Goal: Information Seeking & Learning: Learn about a topic

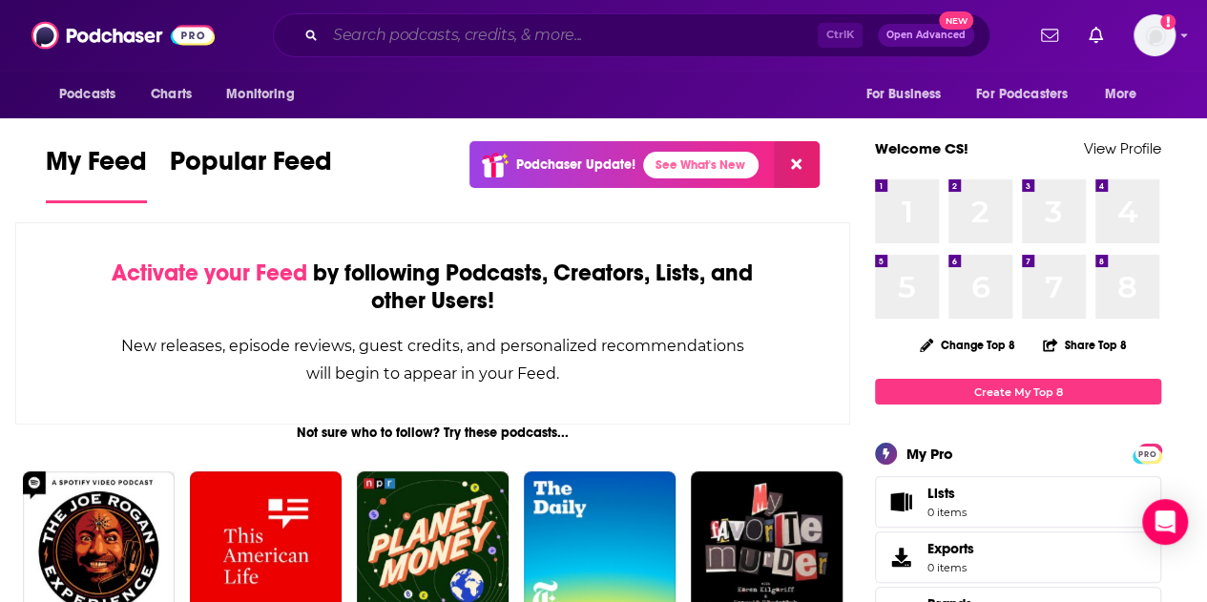
click at [426, 37] on input "Search podcasts, credits, & more..." at bounding box center [571, 35] width 492 height 31
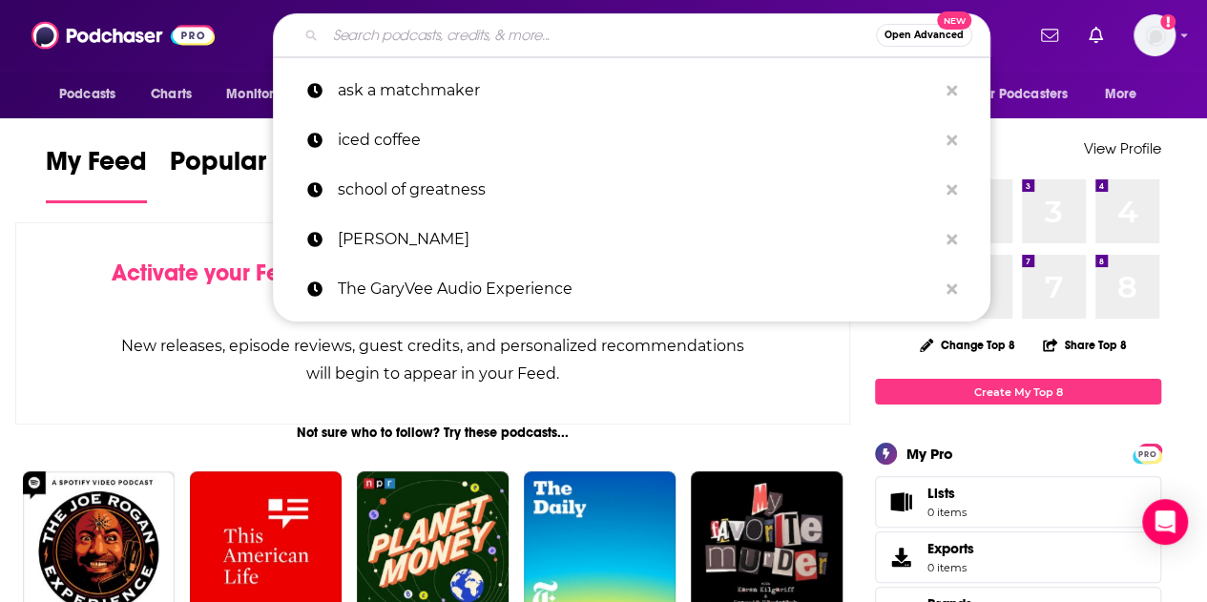
type input """
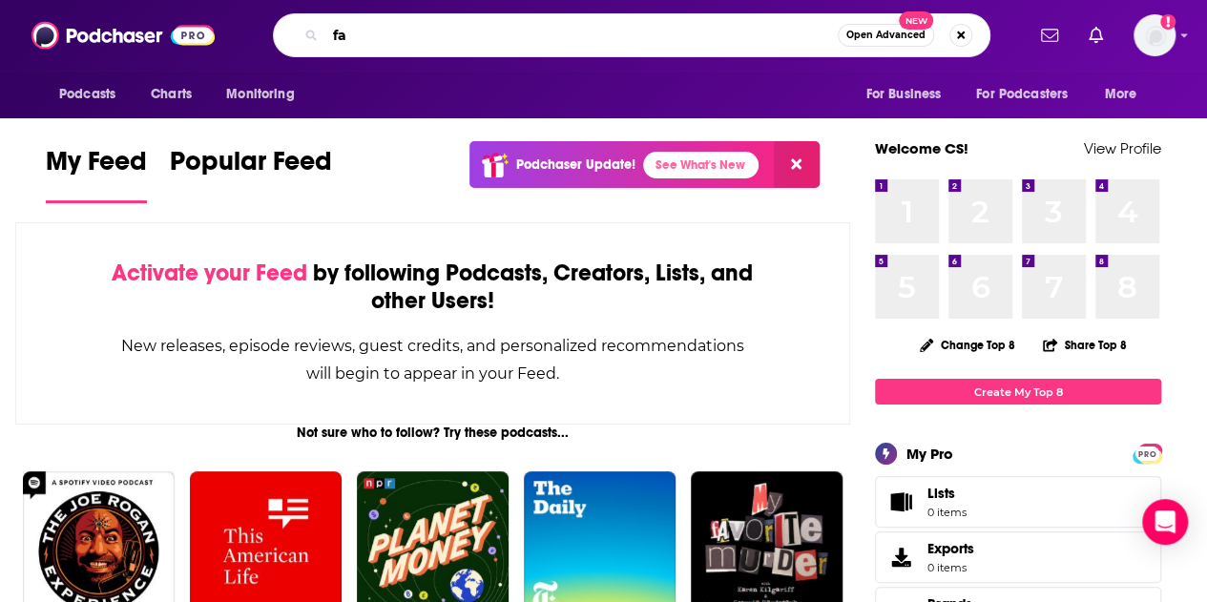
type input "f"
type input "facebook dating"
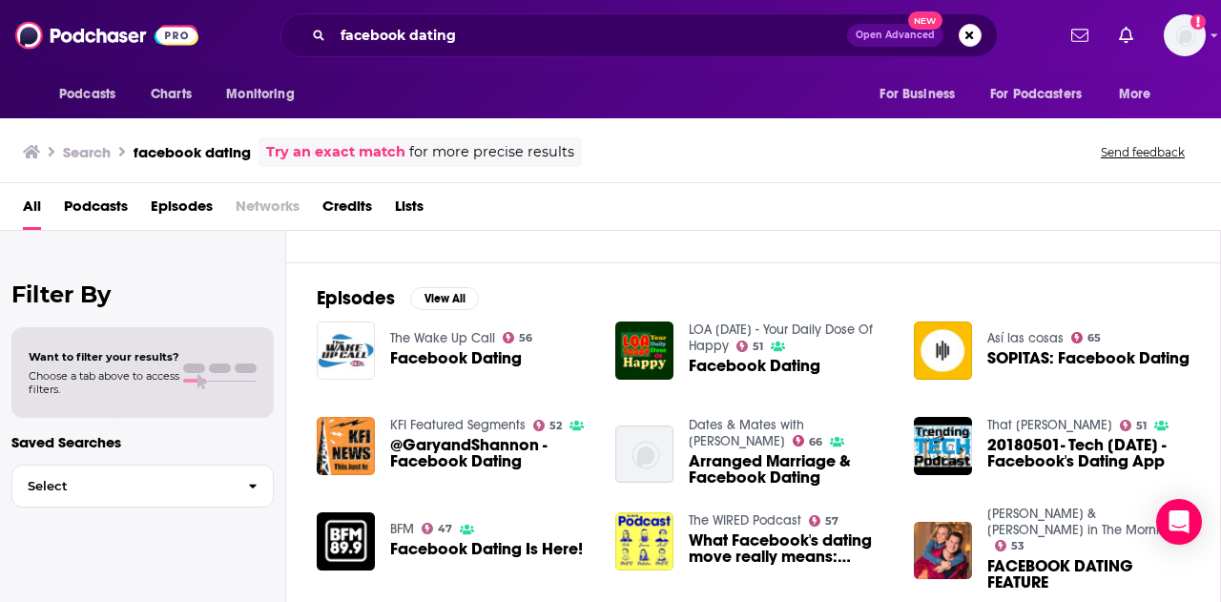
scroll to position [226, 0]
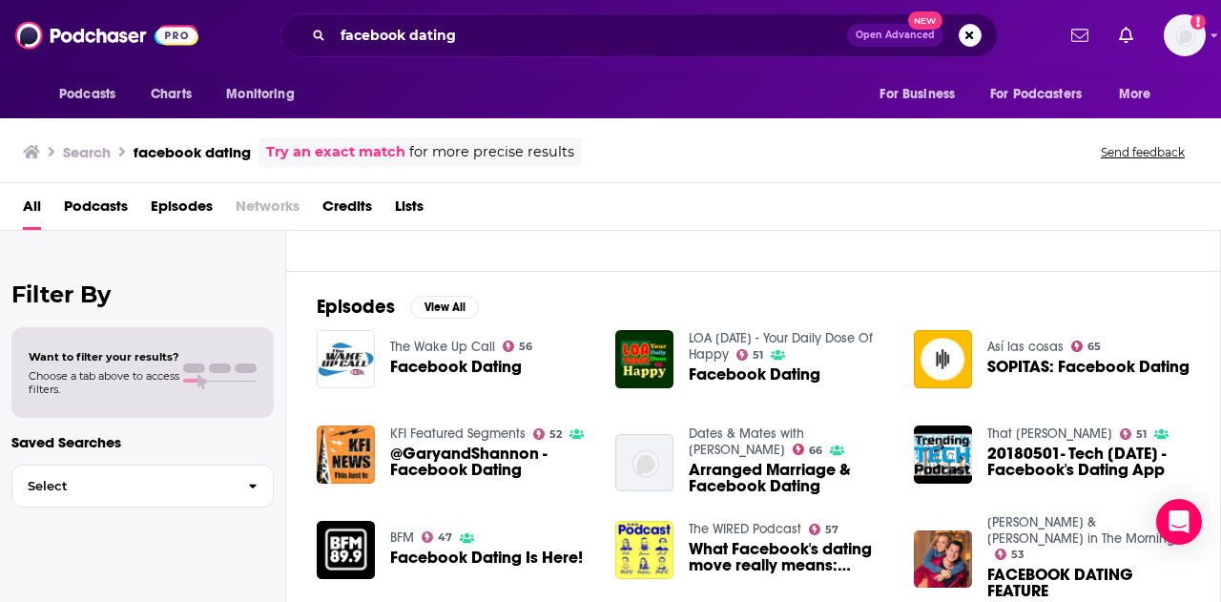
click at [448, 359] on span "Facebook Dating" at bounding box center [456, 367] width 132 height 16
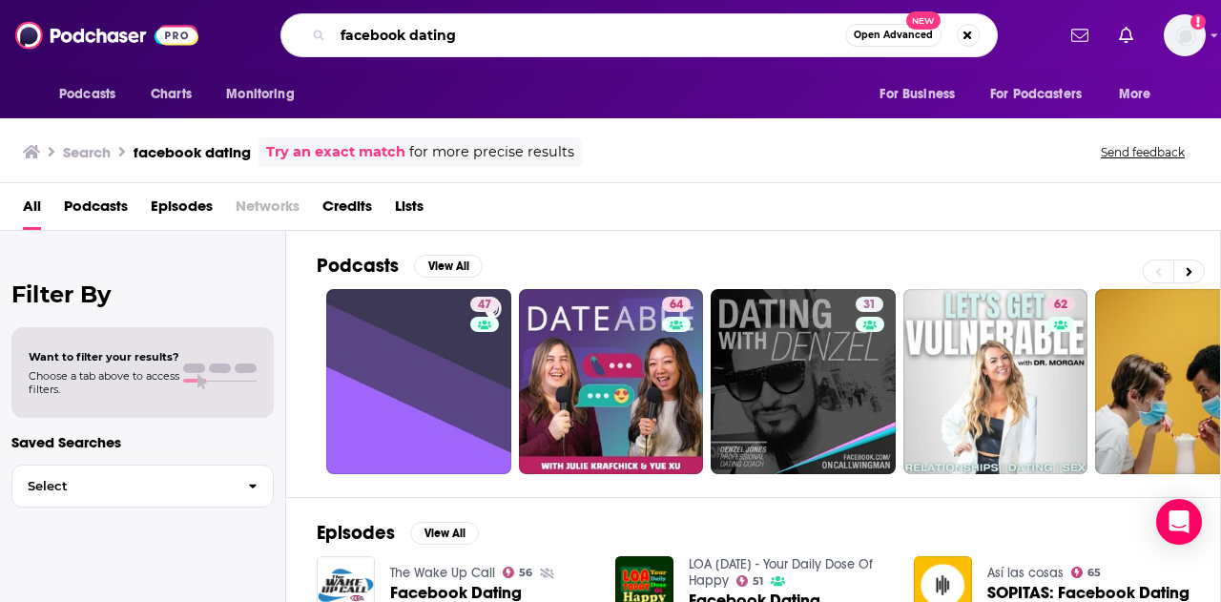
click at [425, 24] on input "facebook dating" at bounding box center [589, 35] width 512 height 31
drag, startPoint x: 475, startPoint y: 28, endPoint x: 263, endPoint y: 7, distance: 212.8
click at [263, 7] on div "Podcasts Charts Monitoring facebook dating Open Advanced New For Business For P…" at bounding box center [610, 35] width 1221 height 71
type input "D"
type input "Facebook Dating Assistant"
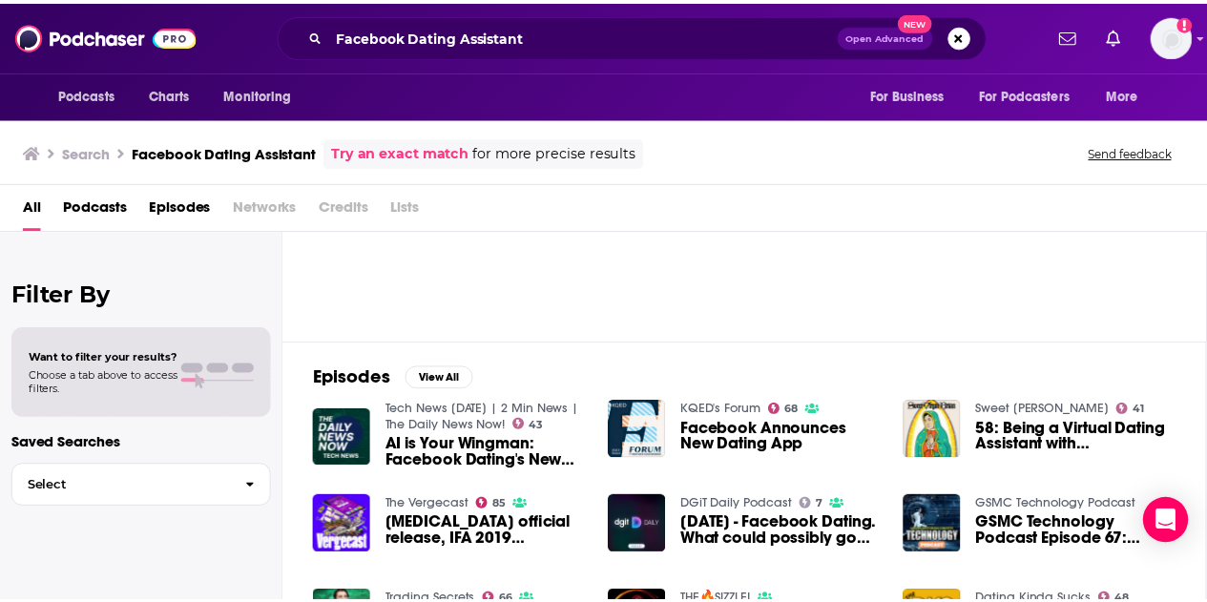
scroll to position [156, 0]
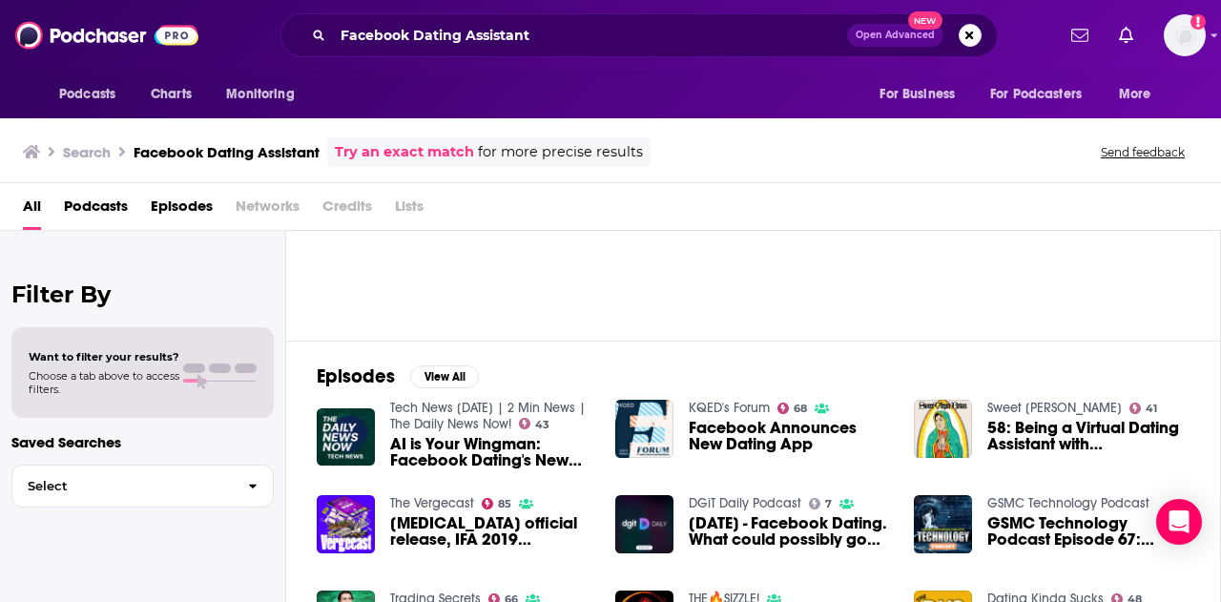
click at [450, 449] on span "AI is Your Wingman: Facebook Dating's New Assistant" at bounding box center [491, 452] width 202 height 32
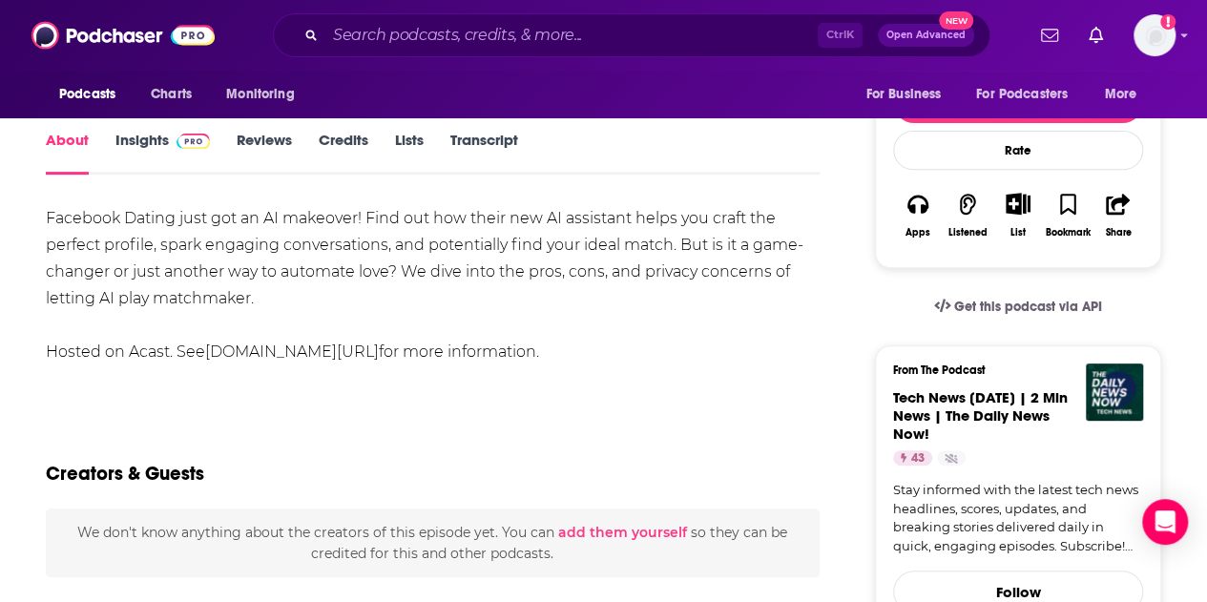
scroll to position [292, 0]
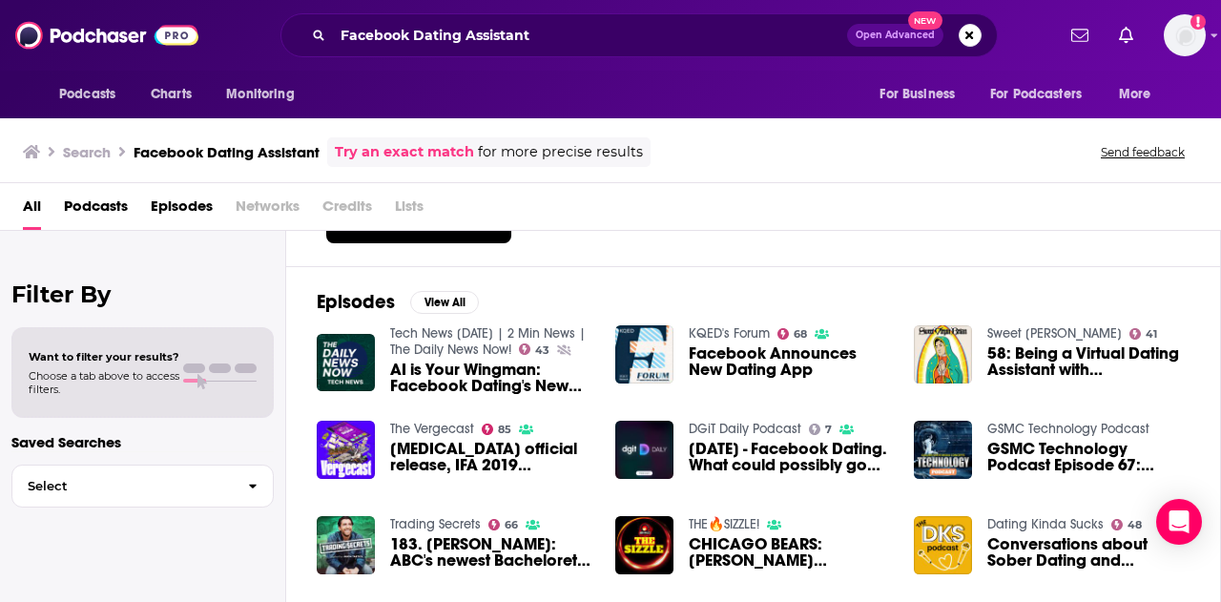
scroll to position [231, 0]
click at [744, 358] on span "Facebook Announces New Dating App" at bounding box center [790, 361] width 202 height 32
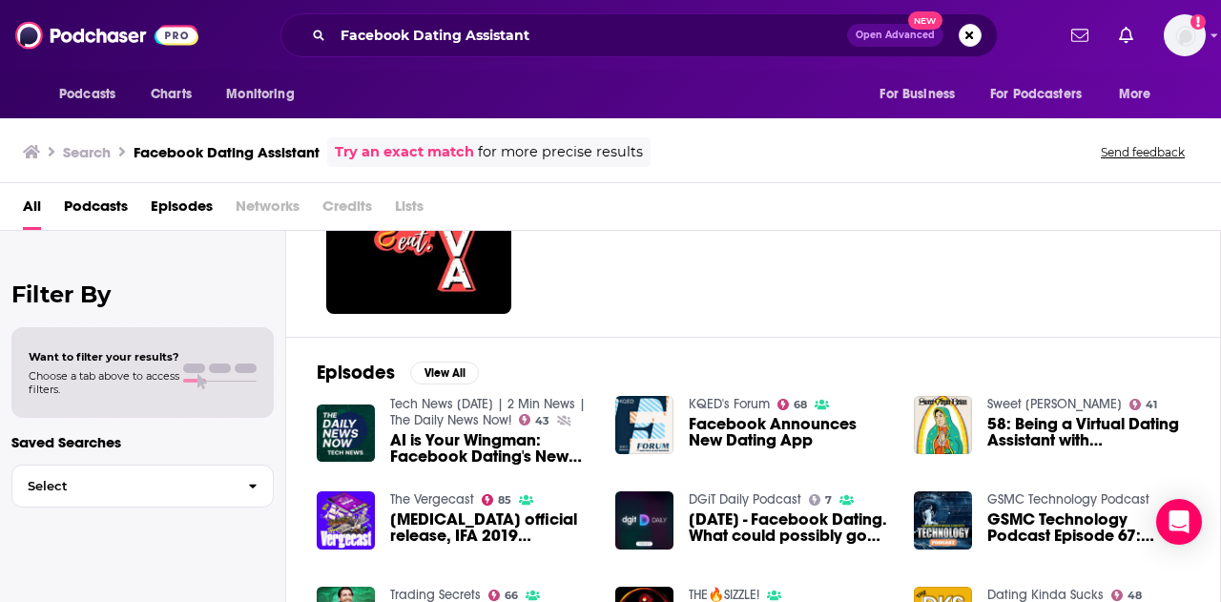
scroll to position [238, 0]
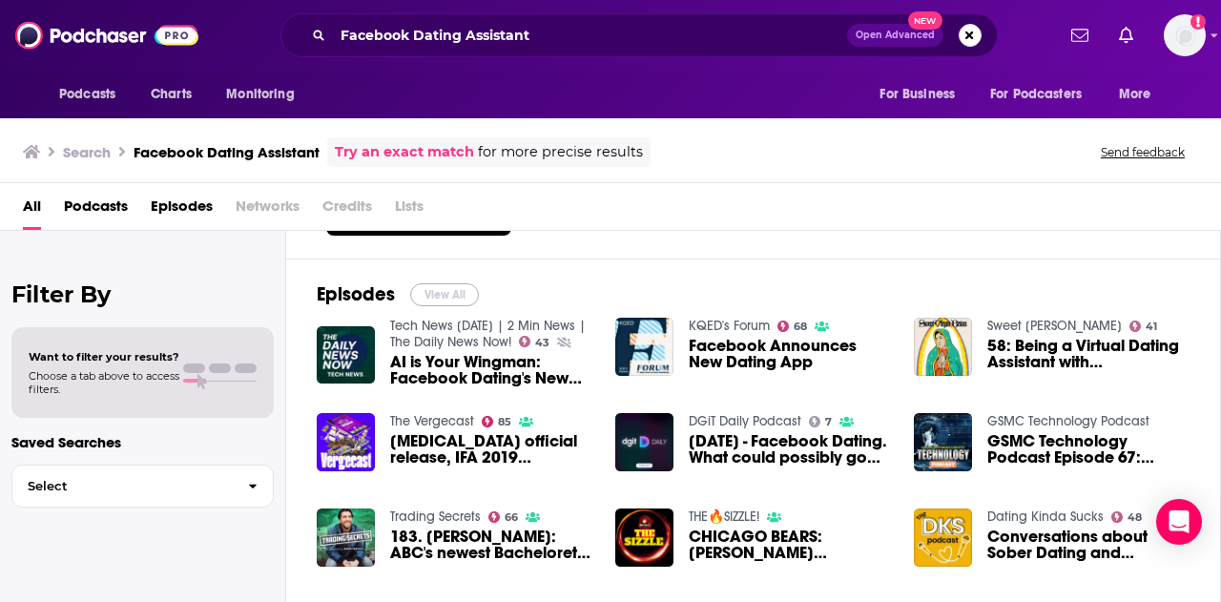
click at [444, 285] on button "View All" at bounding box center [444, 294] width 69 height 23
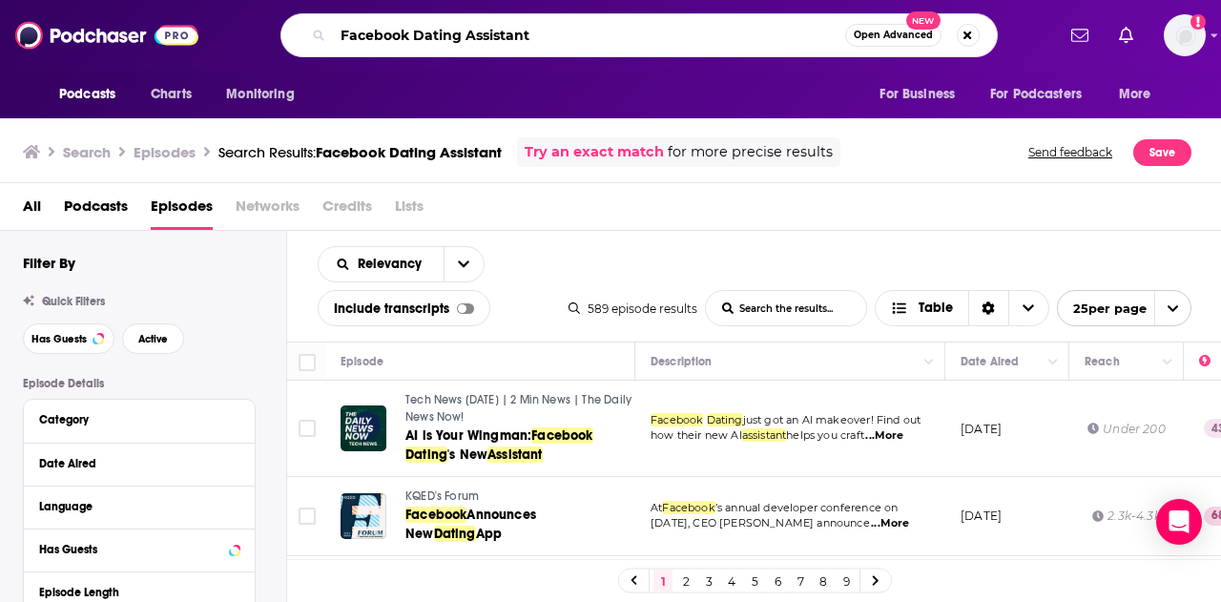
drag, startPoint x: 547, startPoint y: 30, endPoint x: 255, endPoint y: 10, distance: 292.5
click at [255, 10] on div "Podcasts Charts Monitoring Facebook Dating Assistant Open Advanced New For Busi…" at bounding box center [610, 35] width 1221 height 71
click at [590, 33] on input "Facebook Dating Assistant" at bounding box center [589, 35] width 512 height 31
drag, startPoint x: 576, startPoint y: 31, endPoint x: 82, endPoint y: 10, distance: 494.5
click at [82, 10] on div "Podcasts Charts Monitoring Facebook Dating Assistant Open Advanced New For Busi…" at bounding box center [610, 35] width 1221 height 71
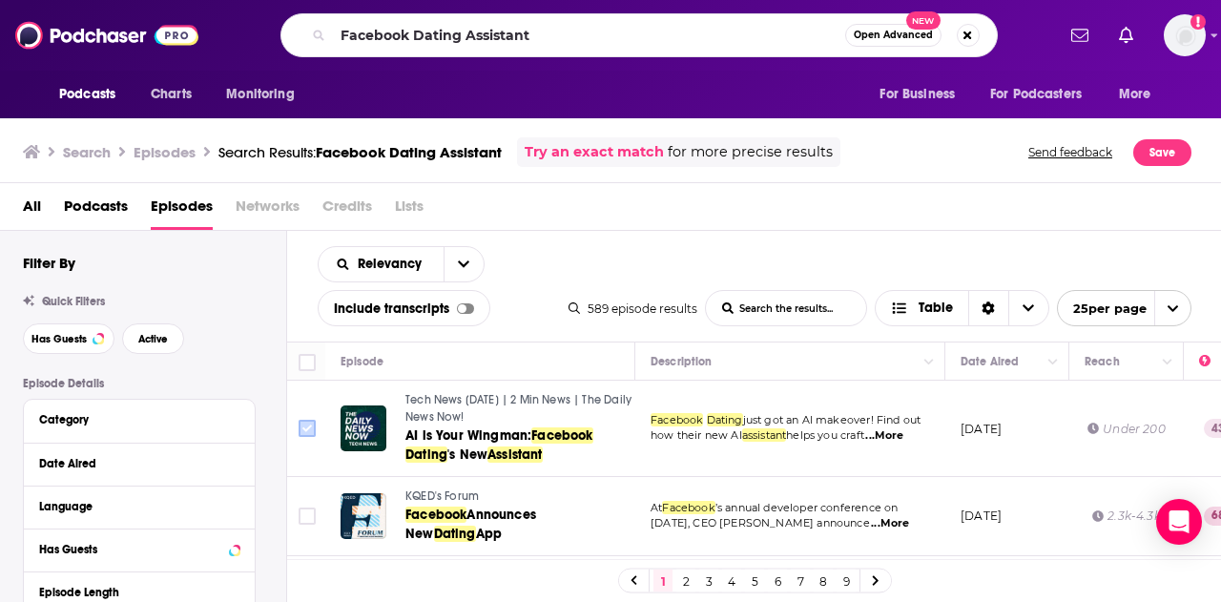
click at [311, 428] on input "Toggle select row" at bounding box center [307, 428] width 17 height 17
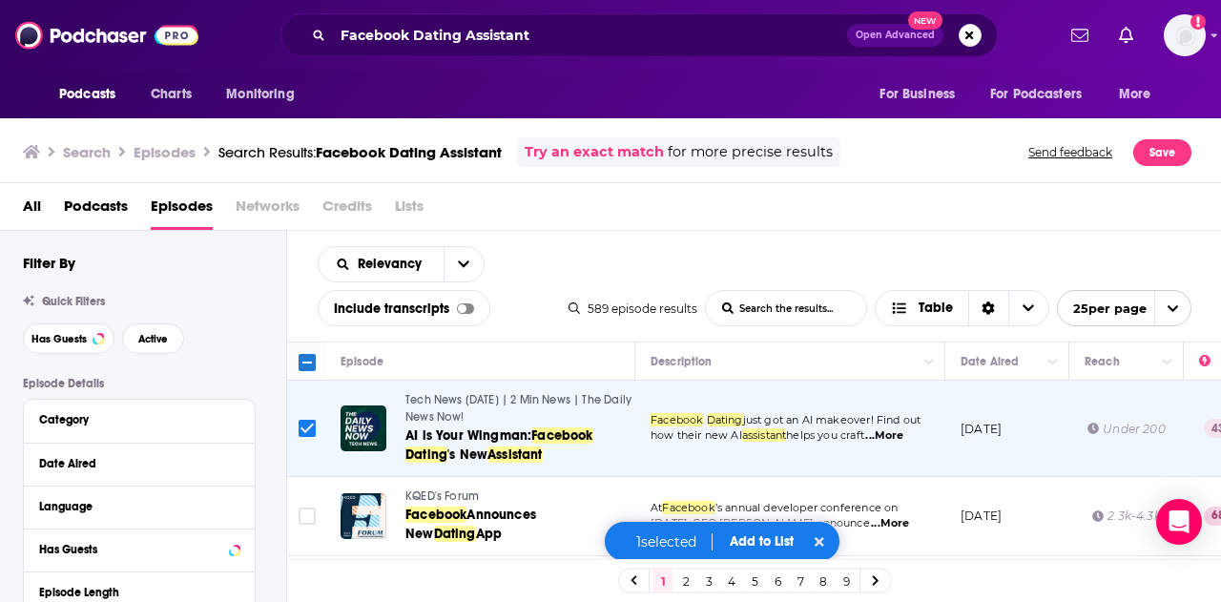
click at [305, 424] on input "Toggle select row" at bounding box center [307, 428] width 17 height 17
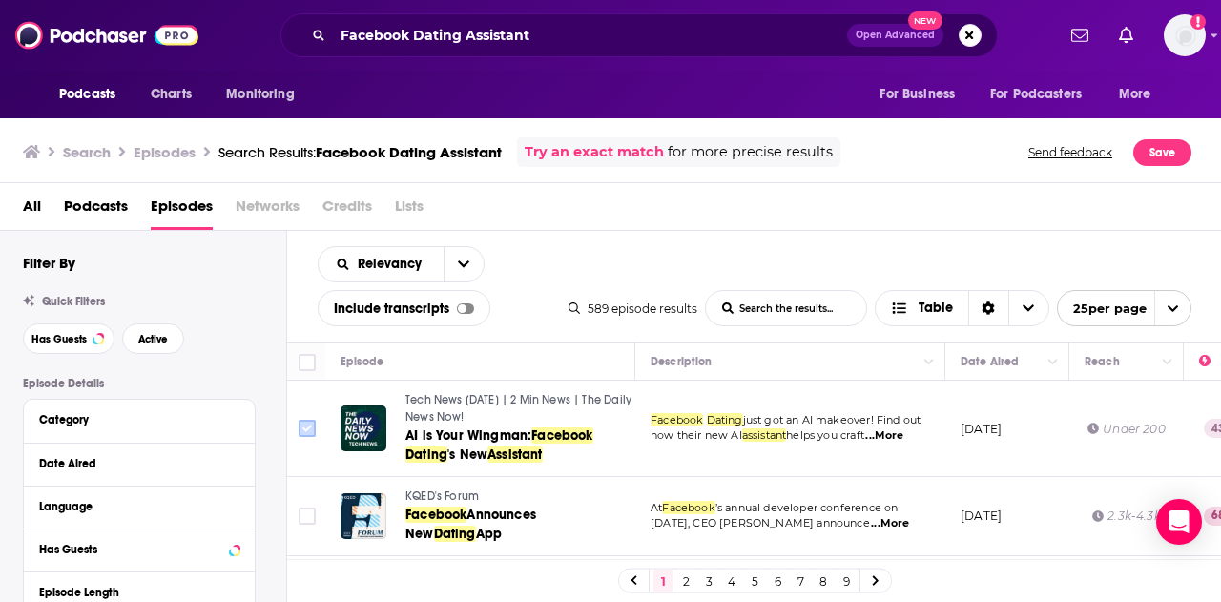
click at [305, 417] on icon "Toggle select row" at bounding box center [307, 428] width 23 height 23
click at [897, 438] on span "...More" at bounding box center [884, 435] width 38 height 15
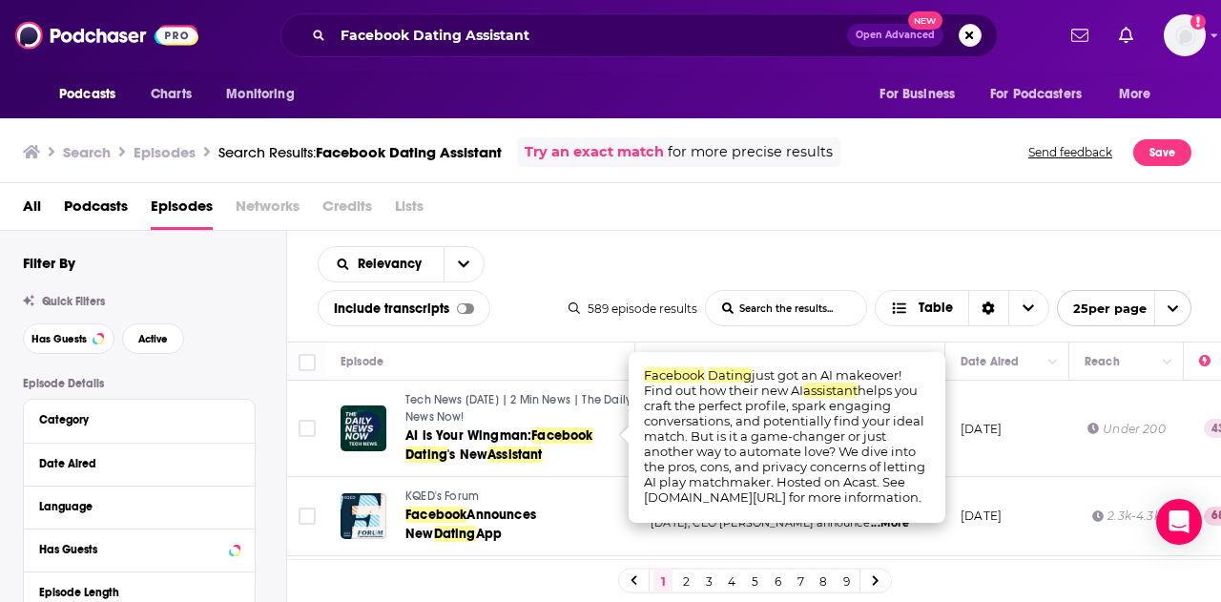
click at [776, 175] on div "Search Episodes Search Results: Facebook Dating Assistant Try an exact match fo…" at bounding box center [611, 148] width 1222 height 69
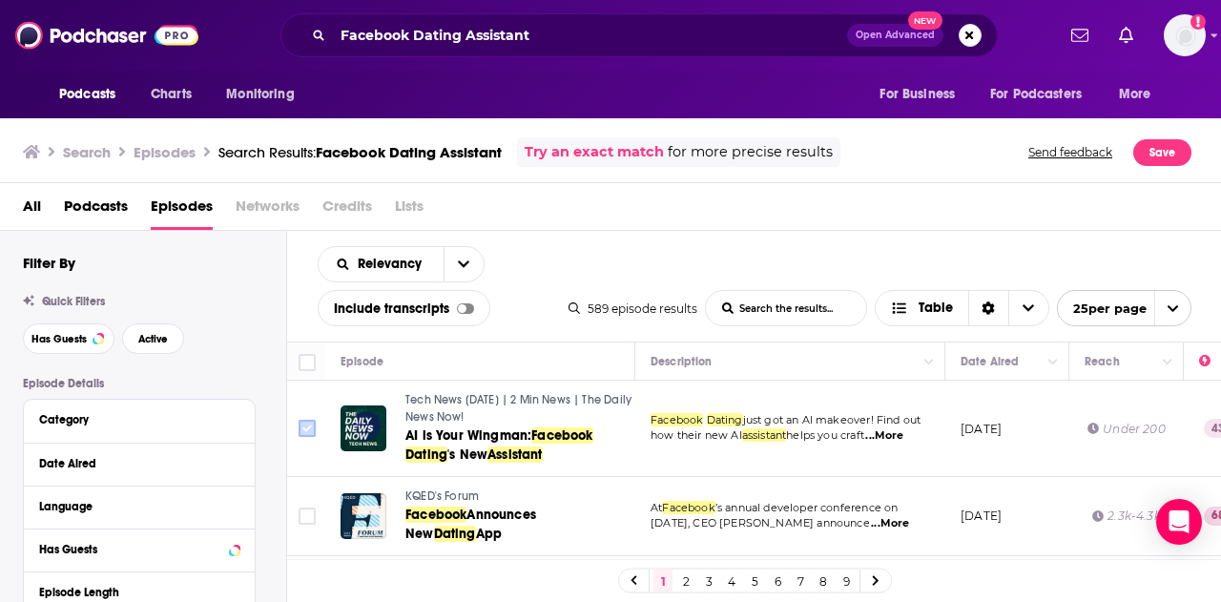
click at [307, 432] on input "Toggle select row" at bounding box center [307, 428] width 17 height 17
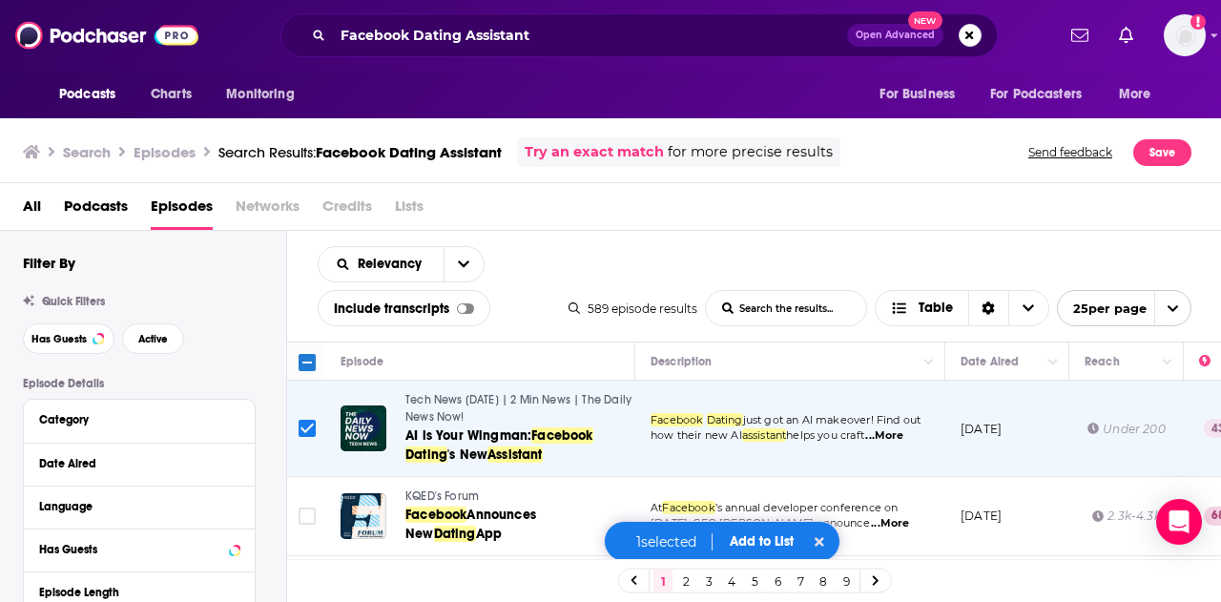
click at [759, 543] on span "Add to List" at bounding box center [762, 541] width 64 height 16
click at [742, 471] on button "Add Episodes" at bounding box center [747, 469] width 103 height 35
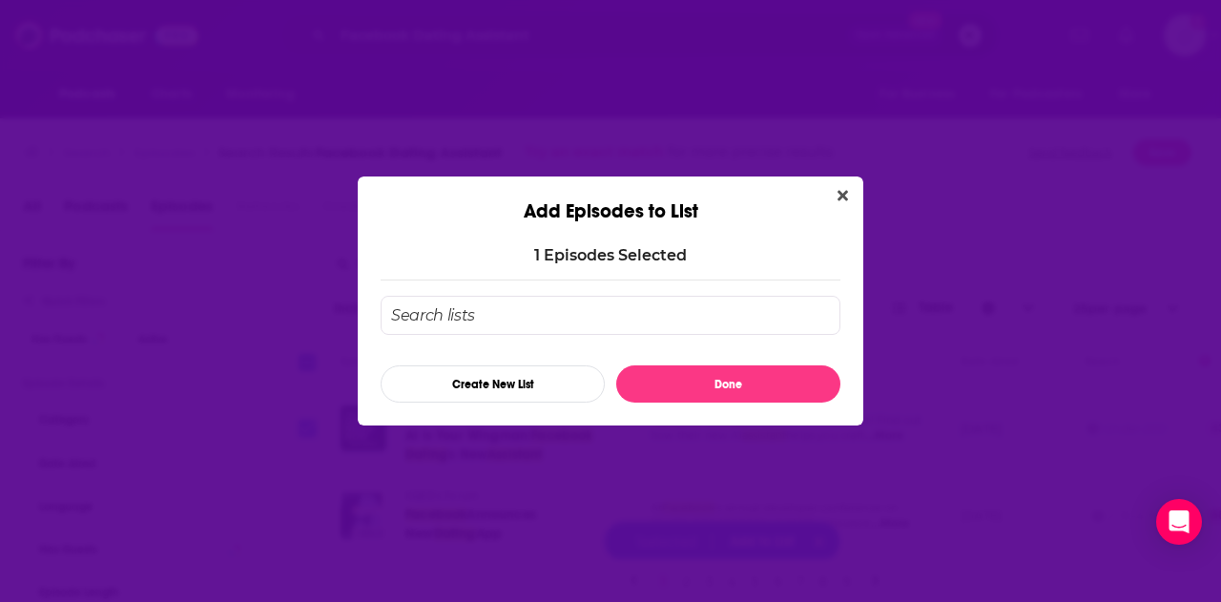
click at [460, 318] on input "Add Episode To List" at bounding box center [611, 315] width 460 height 39
click at [500, 387] on button "Create New List" at bounding box center [493, 383] width 224 height 37
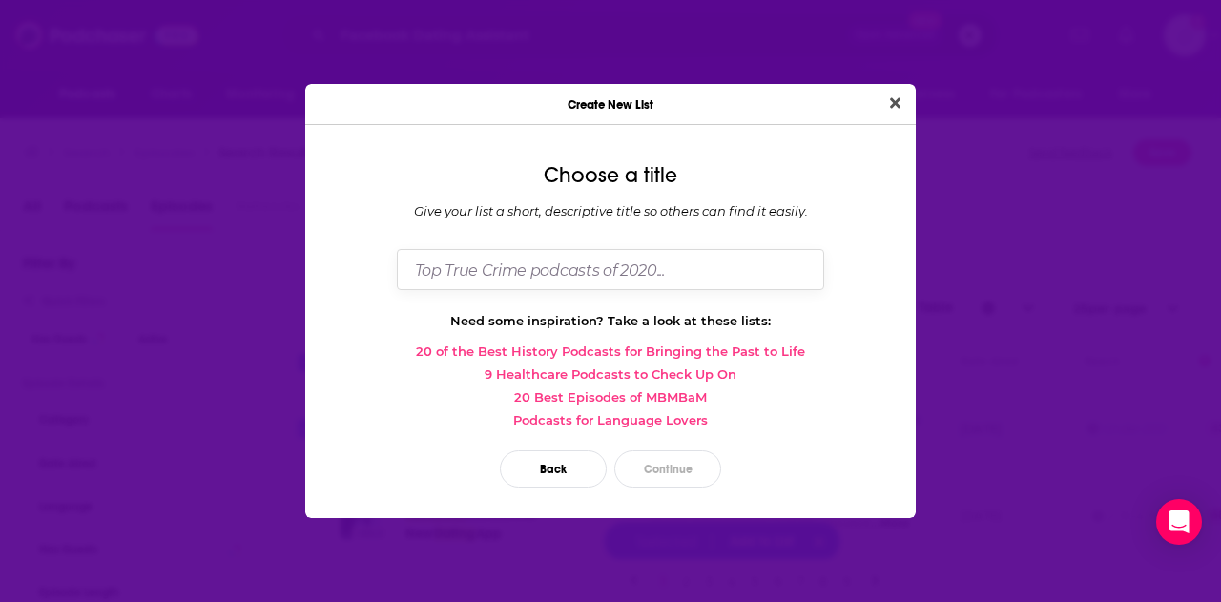
click at [519, 275] on input "Dialog" at bounding box center [610, 269] width 427 height 41
type input "m"
type input "Match Group"
click at [647, 466] on button "Continue" at bounding box center [667, 468] width 107 height 37
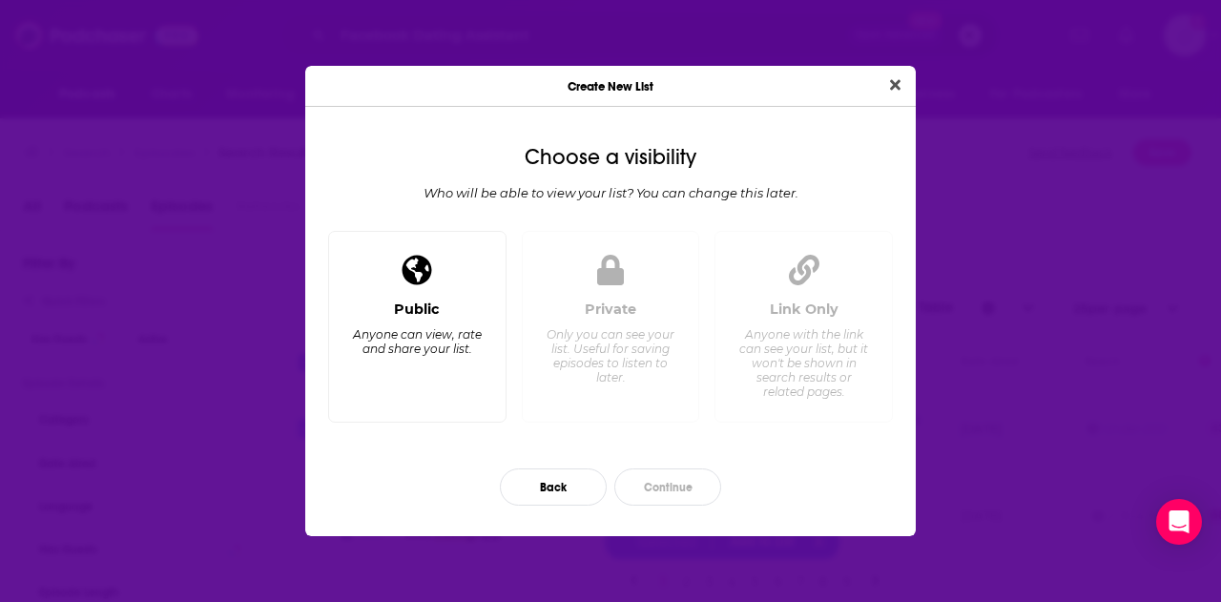
click at [437, 304] on div "Public" at bounding box center [417, 308] width 46 height 17
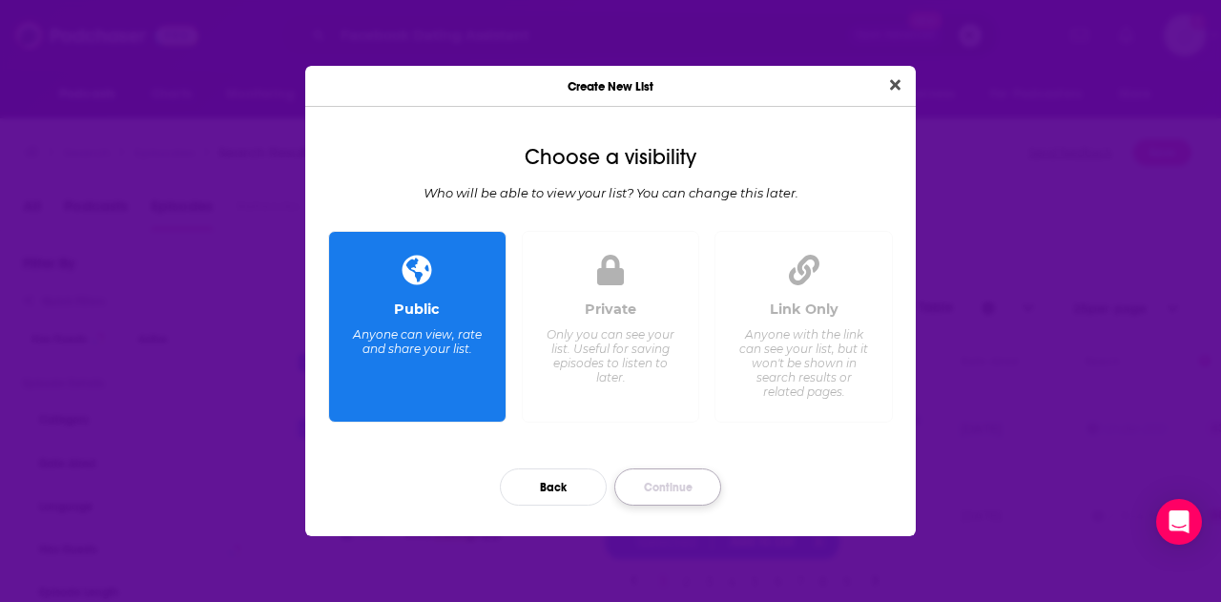
click at [670, 489] on button "Continue" at bounding box center [667, 486] width 107 height 37
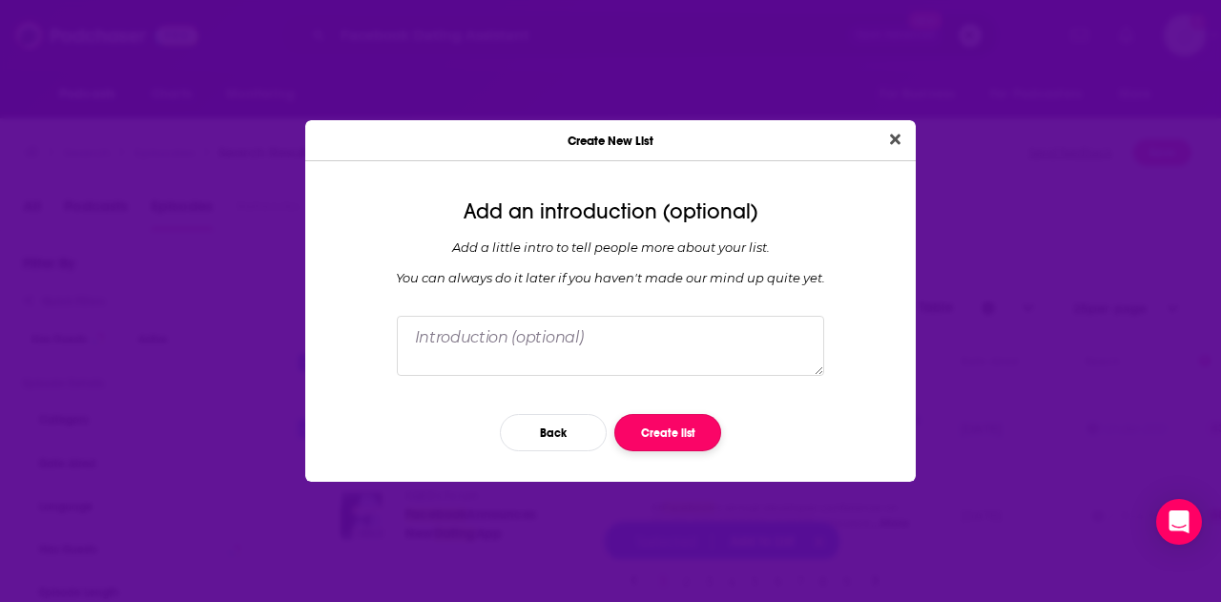
click at [656, 423] on button "Create list" at bounding box center [667, 432] width 107 height 37
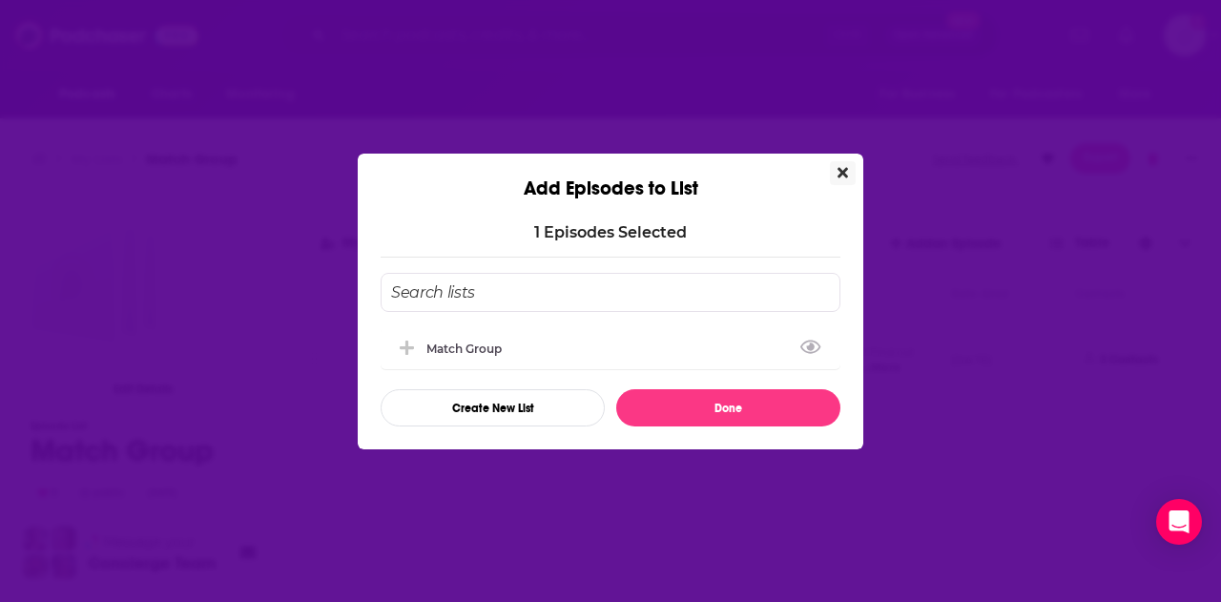
click at [839, 173] on icon "Close" at bounding box center [842, 172] width 10 height 15
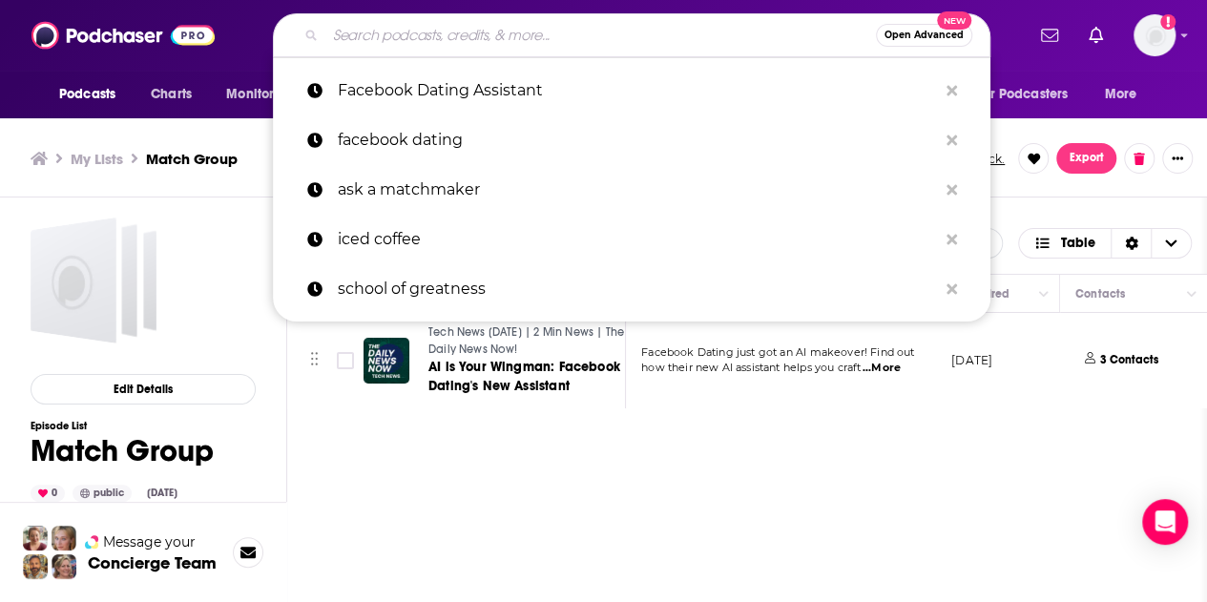
click at [400, 31] on input "Search podcasts, credits, & more..." at bounding box center [600, 35] width 550 height 31
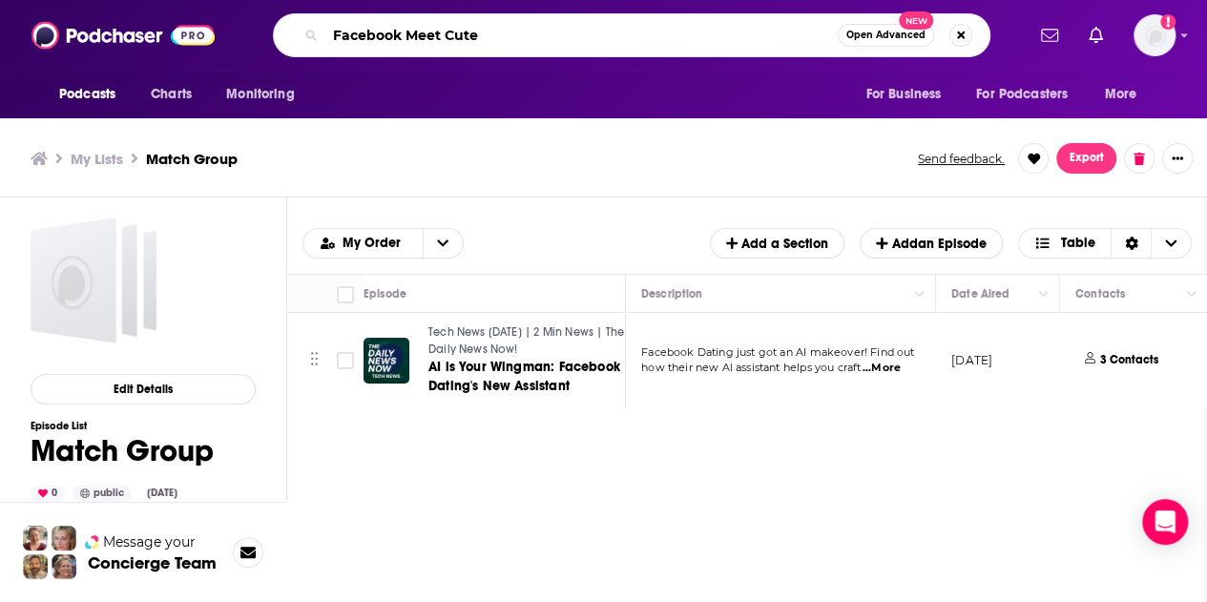
type input "Facebook Meet Cute"
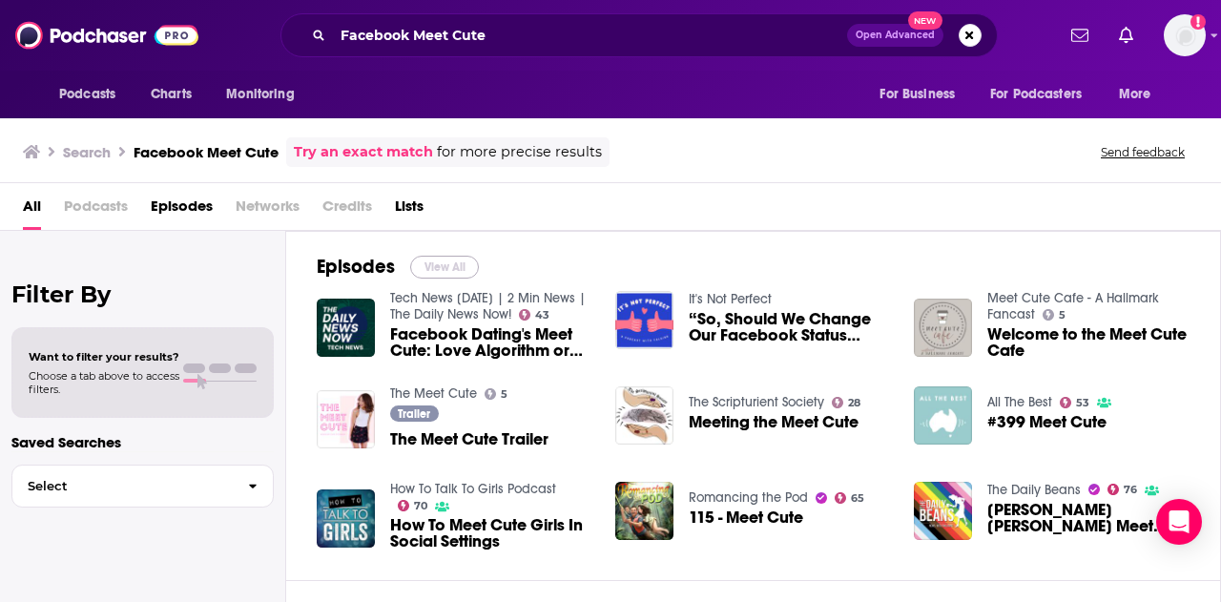
click at [433, 266] on button "View All" at bounding box center [444, 267] width 69 height 23
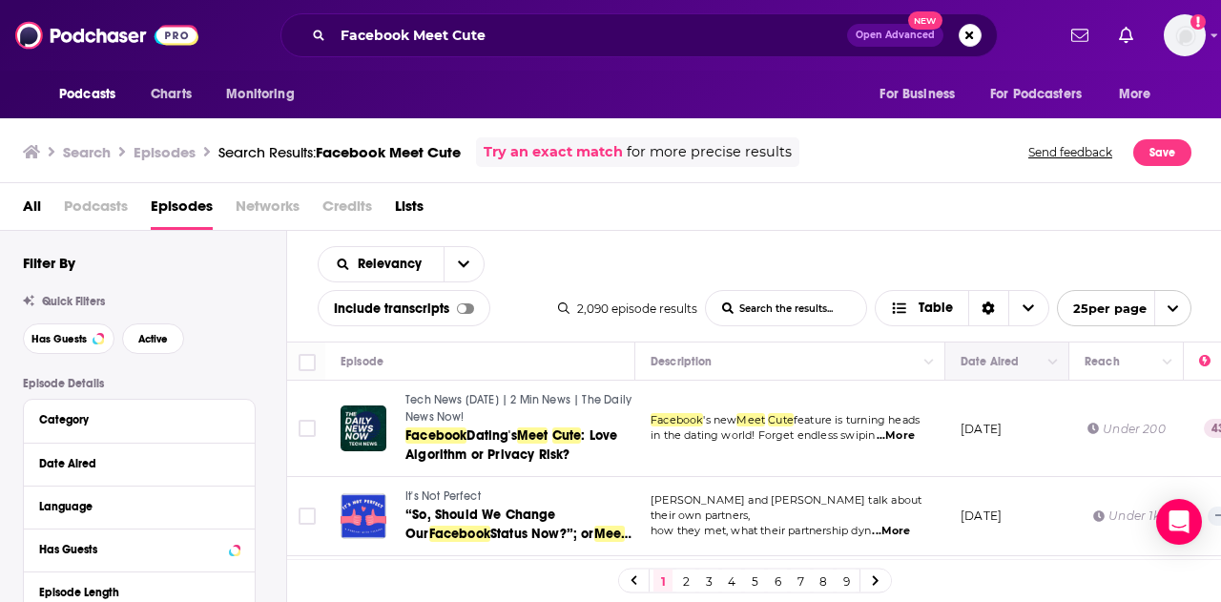
click at [1029, 373] on th "Date Aired" at bounding box center [1007, 361] width 124 height 38
click at [1023, 359] on button "Move" at bounding box center [1005, 361] width 93 height 23
click at [1028, 357] on button "Move" at bounding box center [1005, 361] width 93 height 23
click at [1051, 360] on icon "Column Actions" at bounding box center [1053, 362] width 10 height 11
click at [1047, 368] on div at bounding box center [610, 301] width 1221 height 602
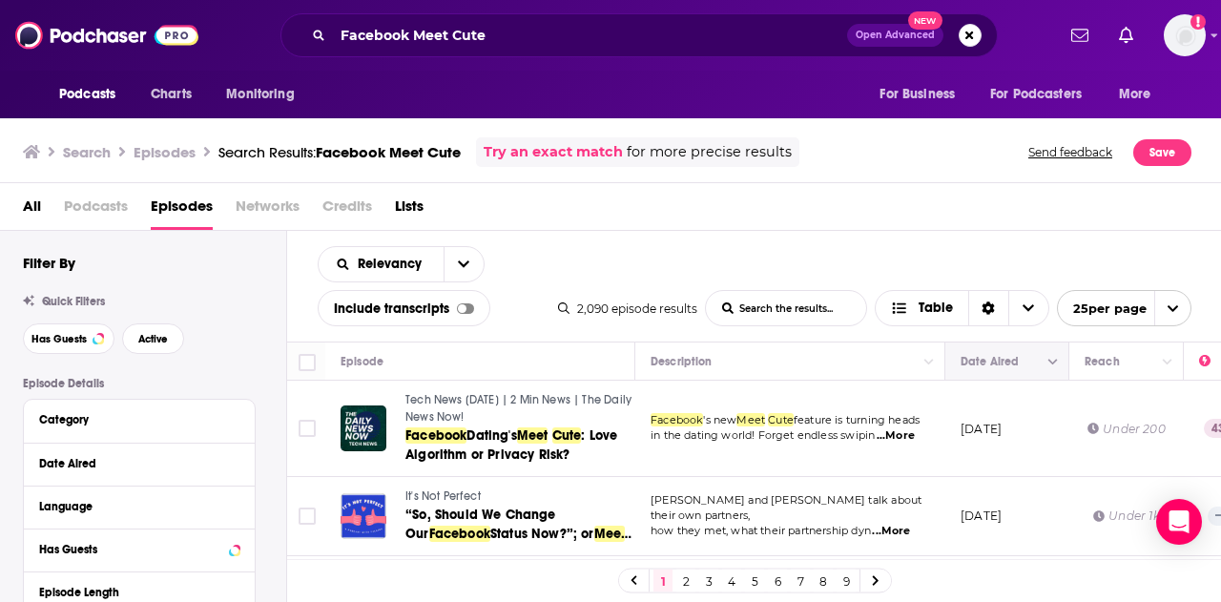
click at [1043, 369] on div "Date Aired" at bounding box center [1006, 361] width 93 height 23
click at [1007, 362] on icon "Move" at bounding box center [1005, 362] width 15 height 6
click at [1056, 362] on icon "Column Actions" at bounding box center [1053, 362] width 10 height 11
click at [749, 249] on div at bounding box center [610, 301] width 1221 height 602
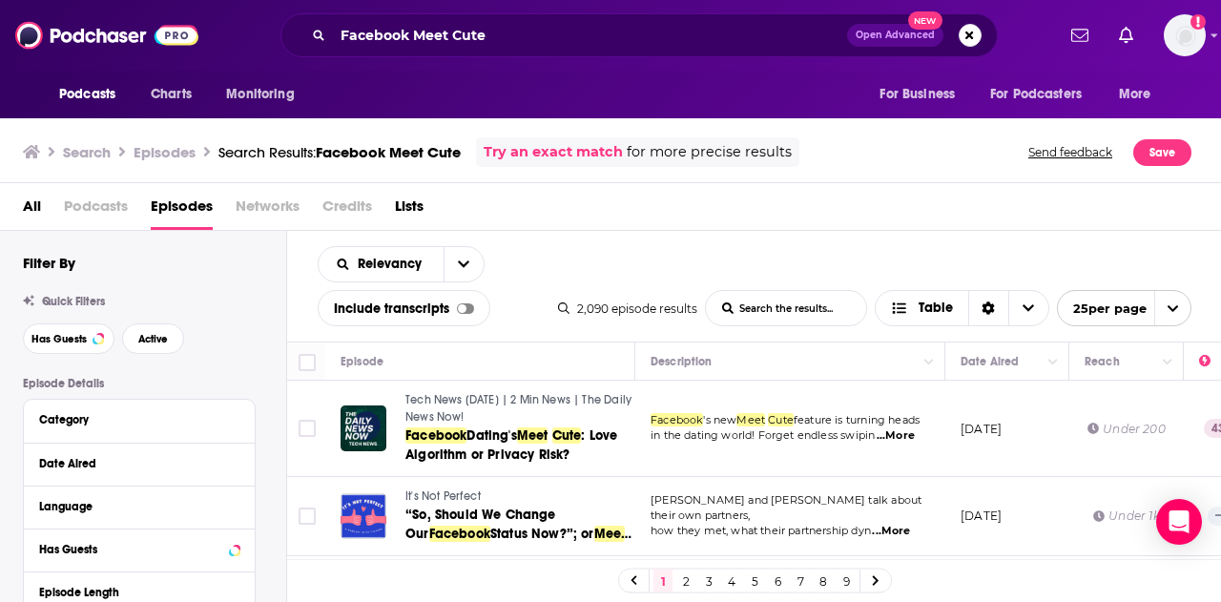
click at [403, 209] on span "Lists" at bounding box center [409, 210] width 29 height 39
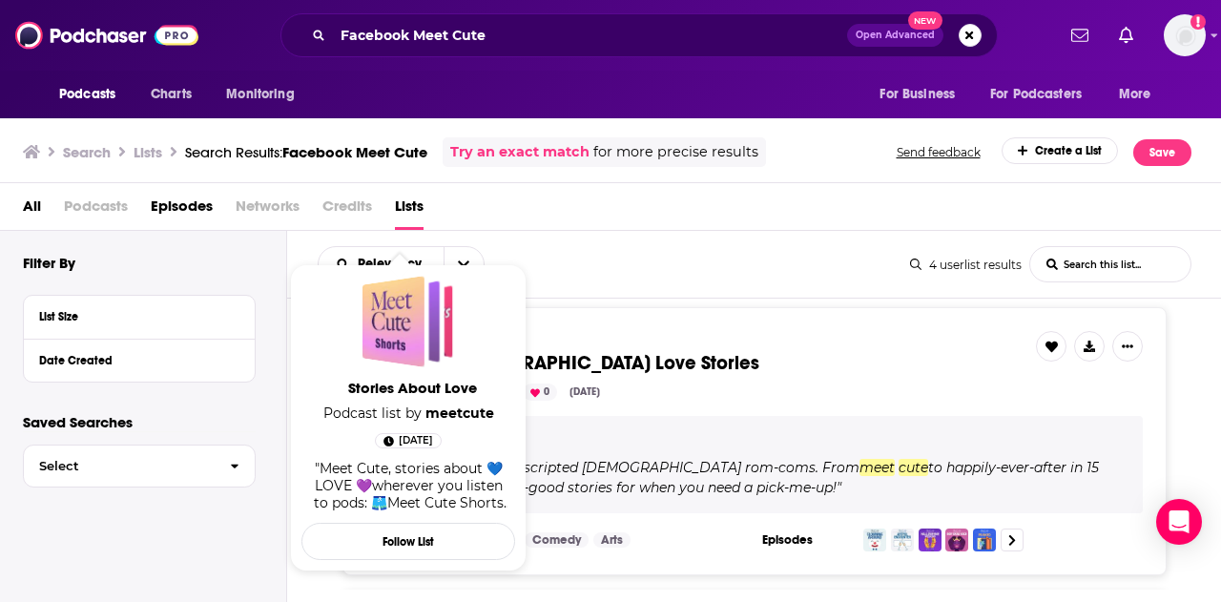
scroll to position [3, 0]
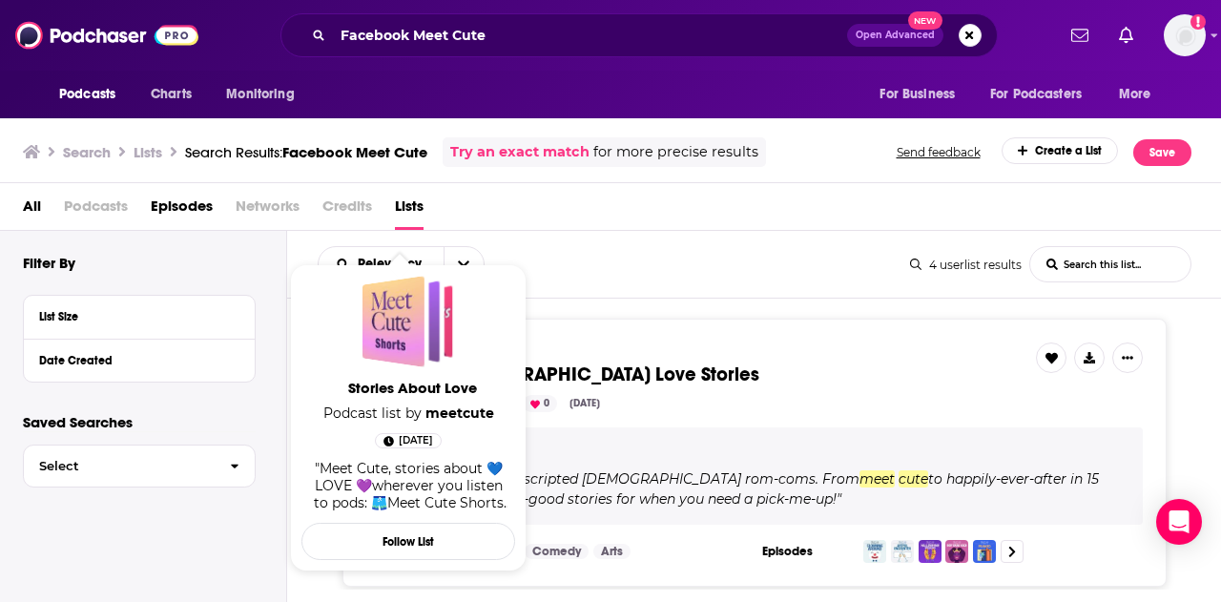
click at [588, 255] on div "Relevancy List Search Input Search this list..." at bounding box center [614, 264] width 592 height 36
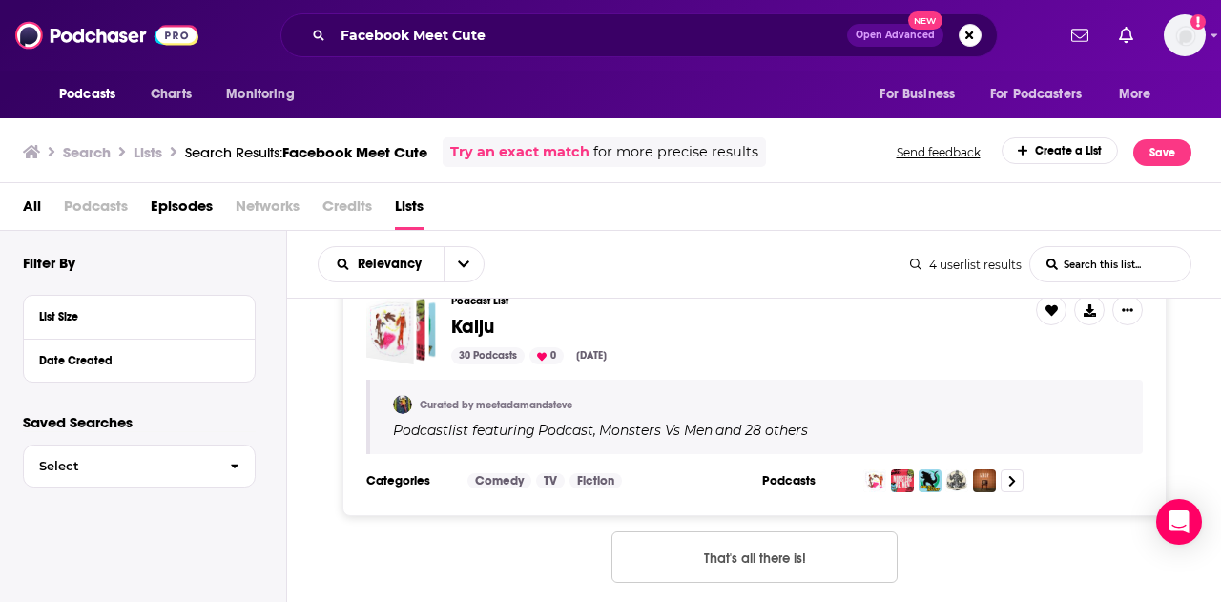
scroll to position [0, 0]
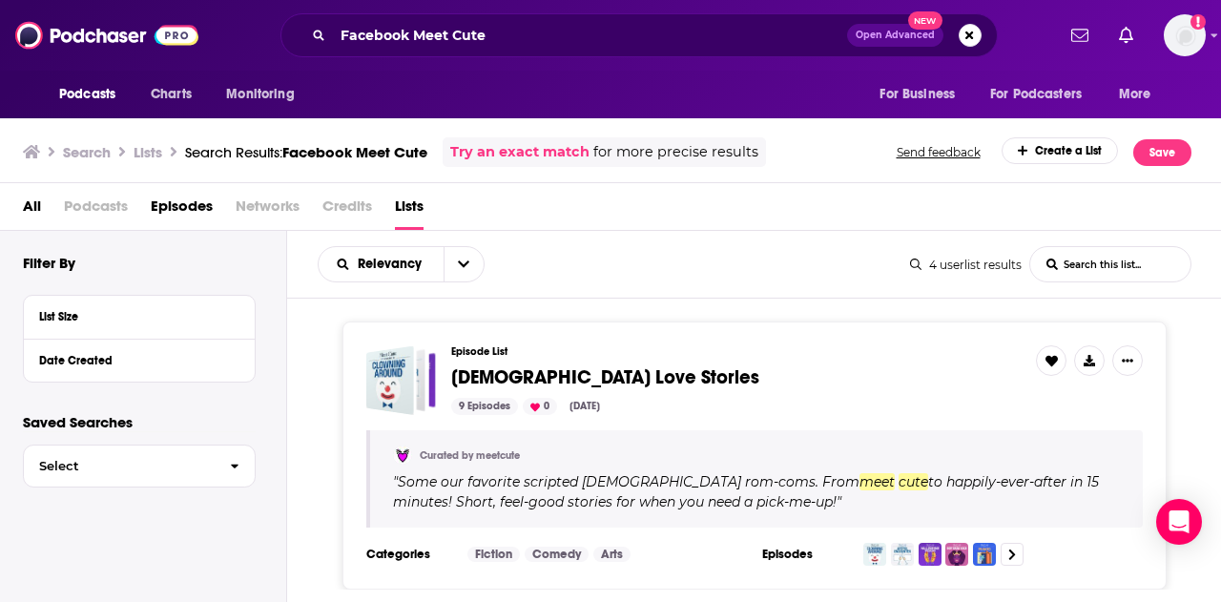
click at [29, 209] on span "All" at bounding box center [32, 210] width 18 height 39
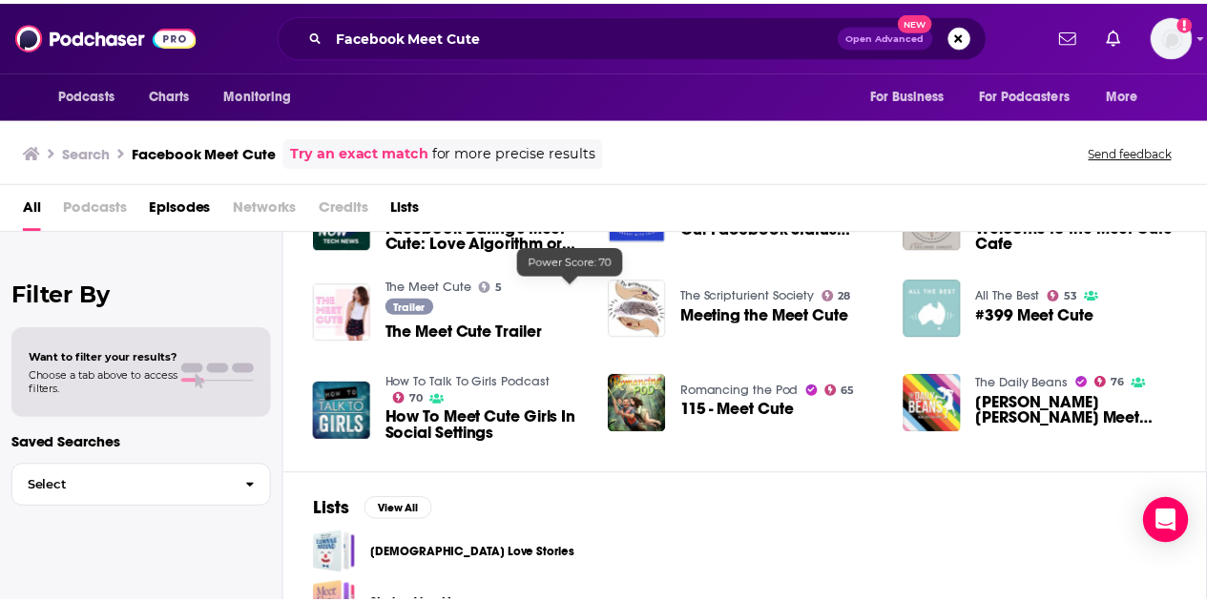
scroll to position [200, 0]
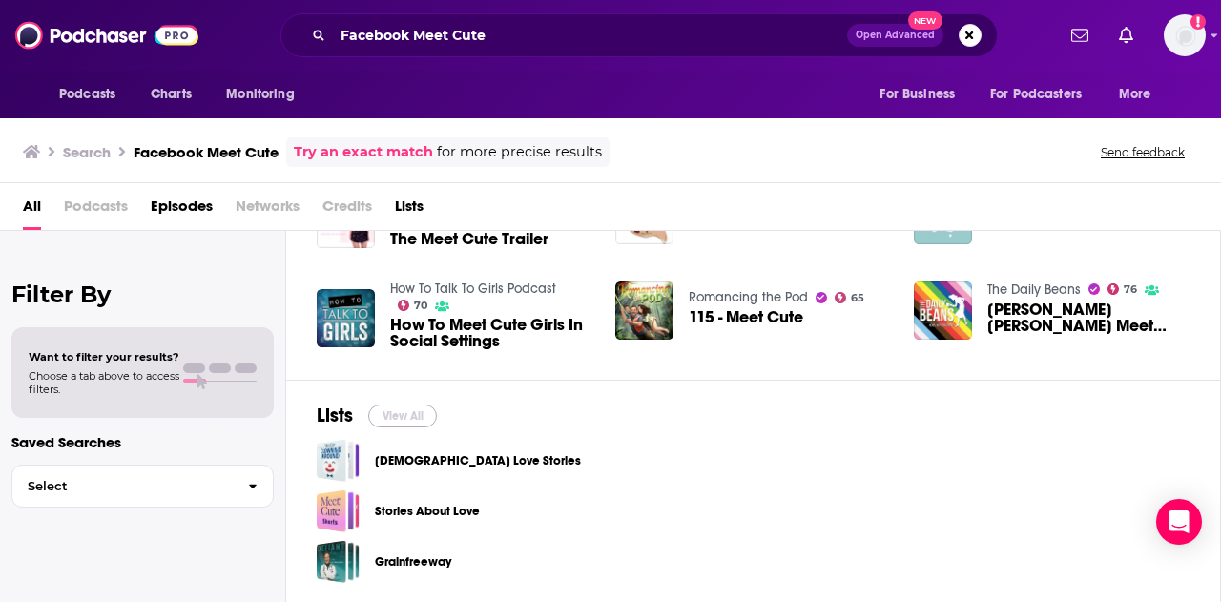
click at [400, 408] on button "View All" at bounding box center [402, 415] width 69 height 23
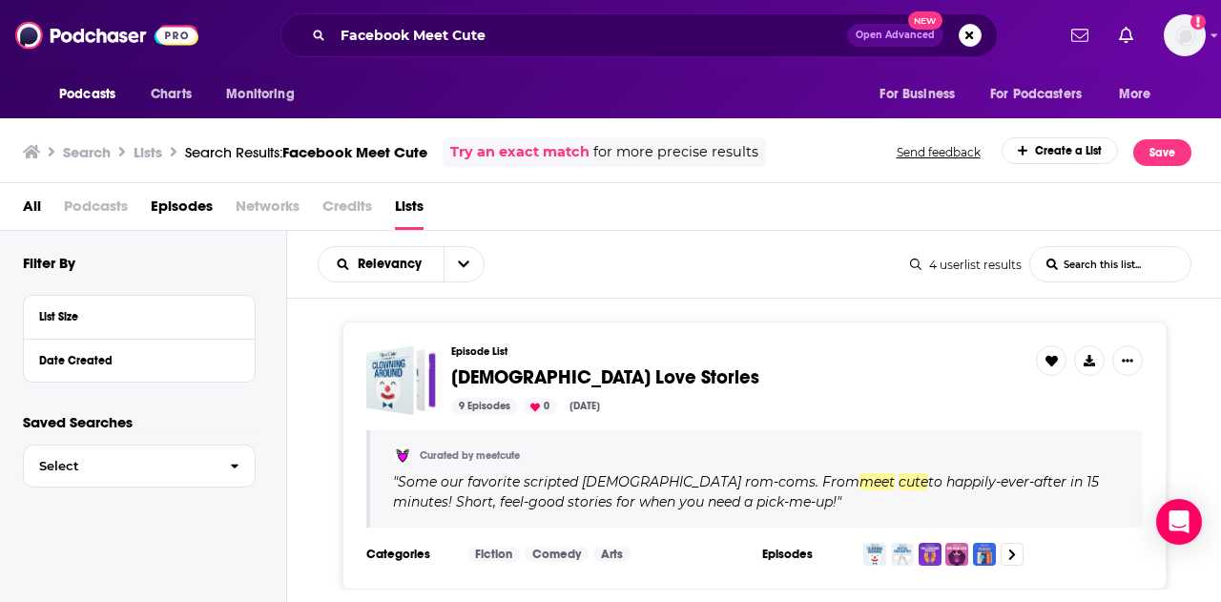
click at [150, 154] on h3 "Lists" at bounding box center [148, 152] width 29 height 18
click at [103, 157] on h3 "Search" at bounding box center [87, 152] width 48 height 18
click at [32, 205] on span "All" at bounding box center [32, 210] width 18 height 39
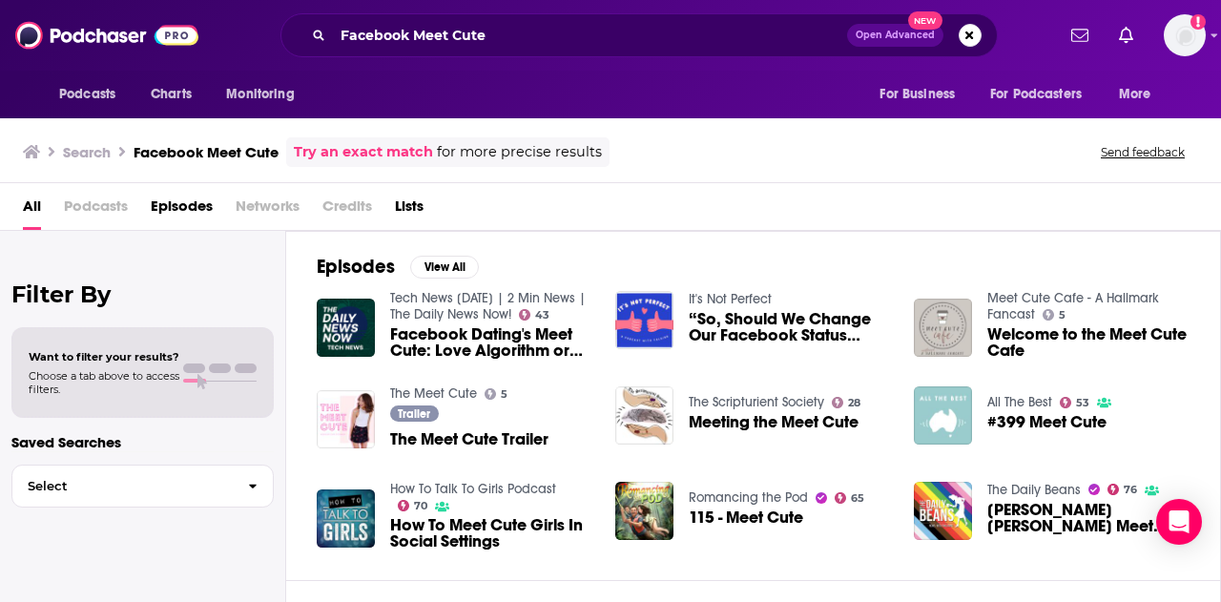
click at [93, 154] on h3 "Search" at bounding box center [87, 152] width 48 height 18
click at [965, 36] on button "Search podcasts, credits, & more..." at bounding box center [970, 35] width 23 height 23
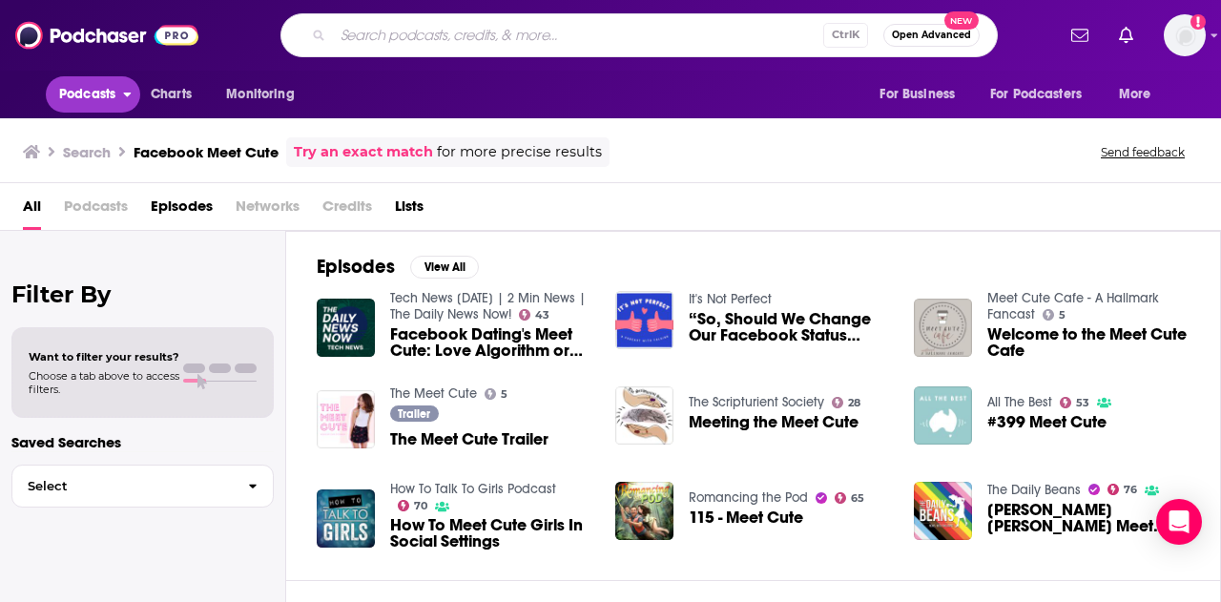
click at [81, 89] on span "Podcasts" at bounding box center [87, 94] width 56 height 27
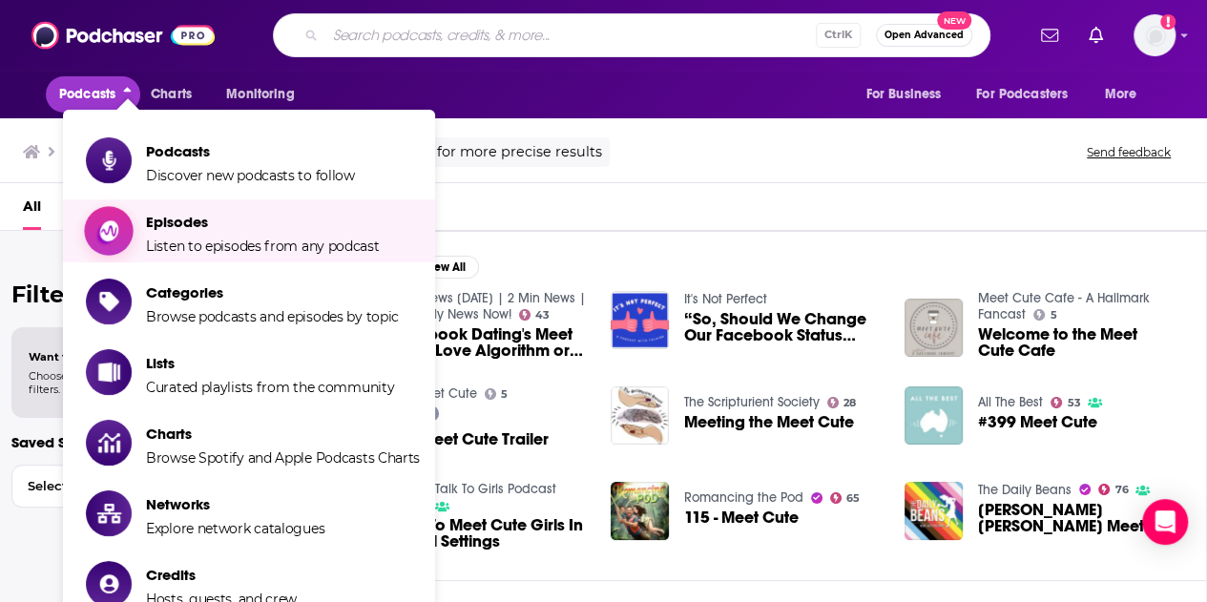
click at [189, 234] on span "Episodes Listen to episodes from any podcast" at bounding box center [263, 231] width 234 height 48
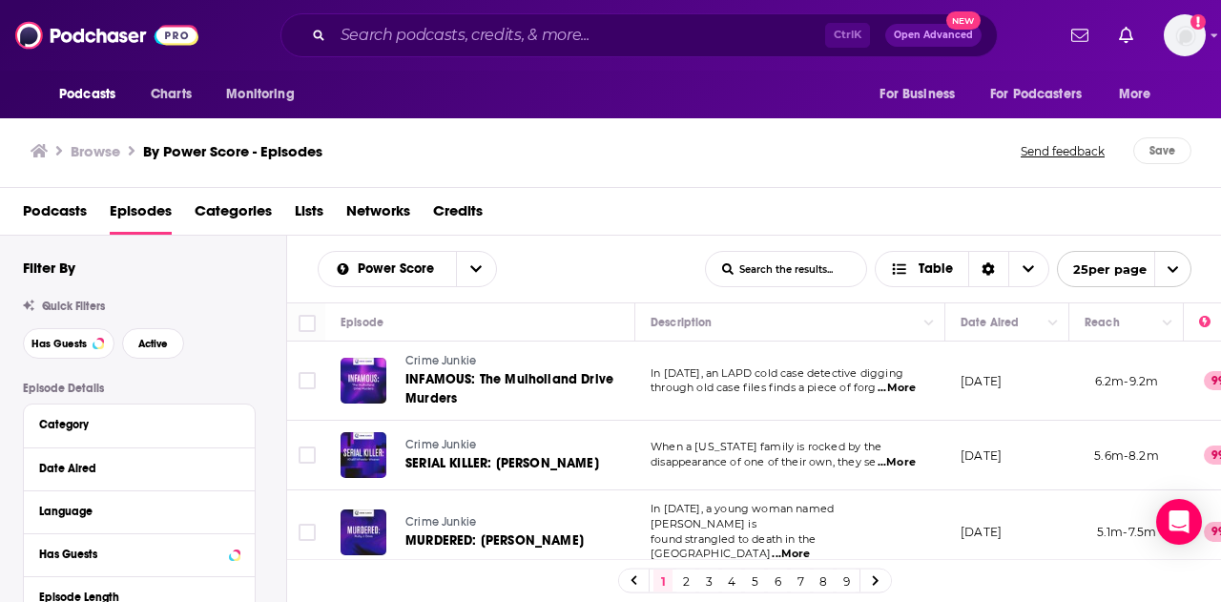
click at [29, 155] on div "Browse By Power Score - Episodes Send feedback Save" at bounding box center [611, 150] width 1222 height 73
click at [34, 154] on icon at bounding box center [39, 150] width 17 height 13
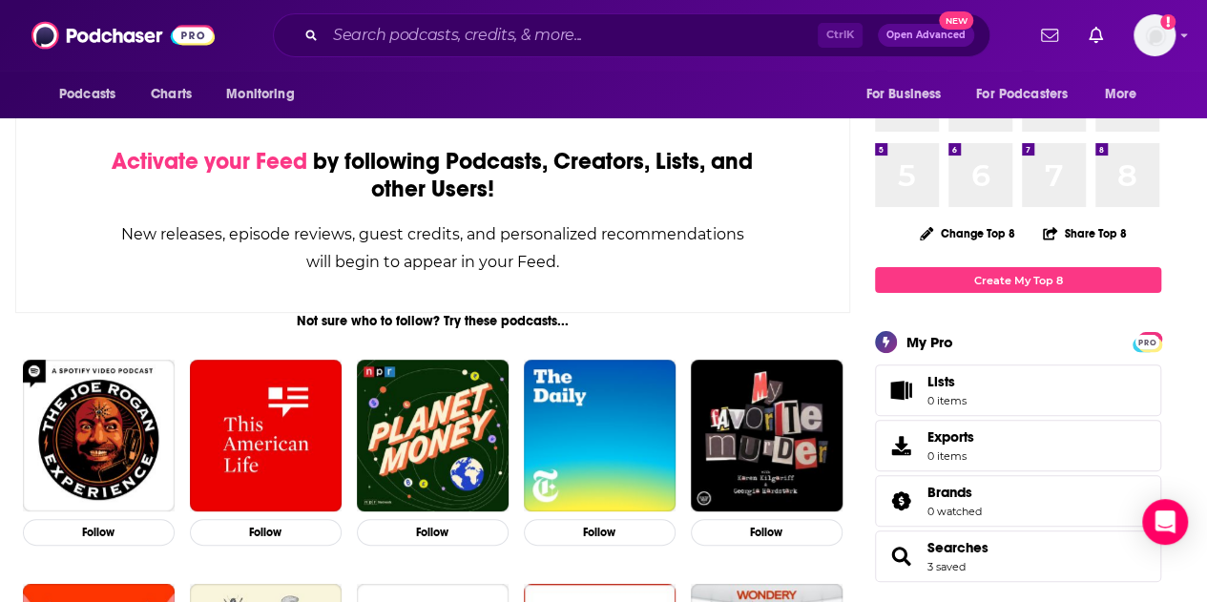
scroll to position [115, 0]
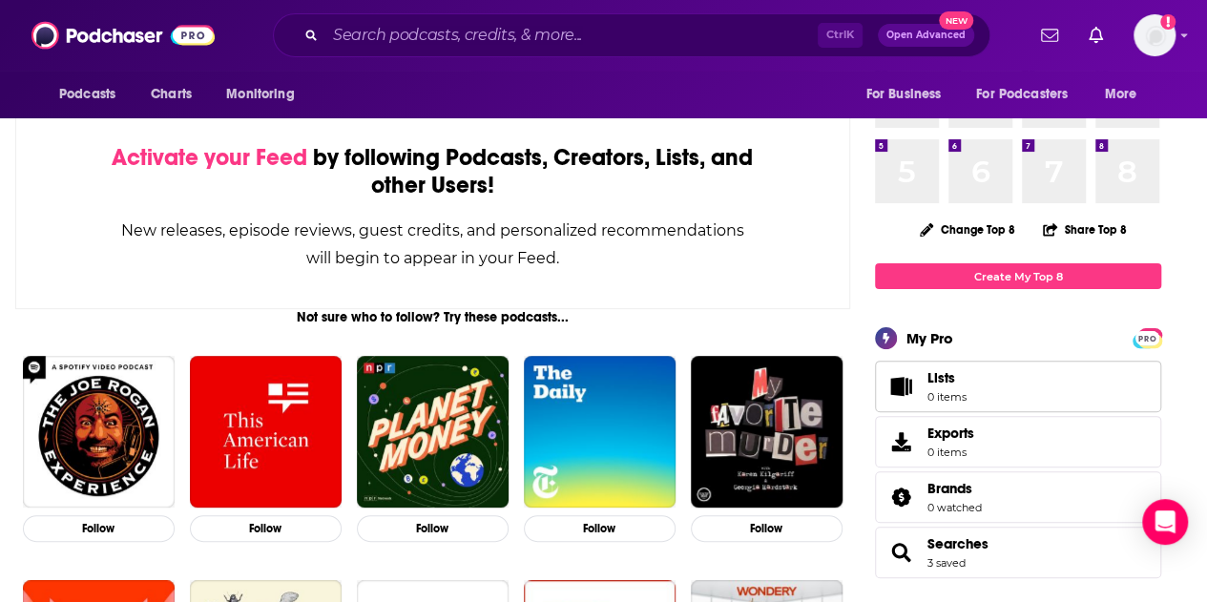
click at [975, 385] on link "Lists 0 items" at bounding box center [1018, 387] width 286 height 52
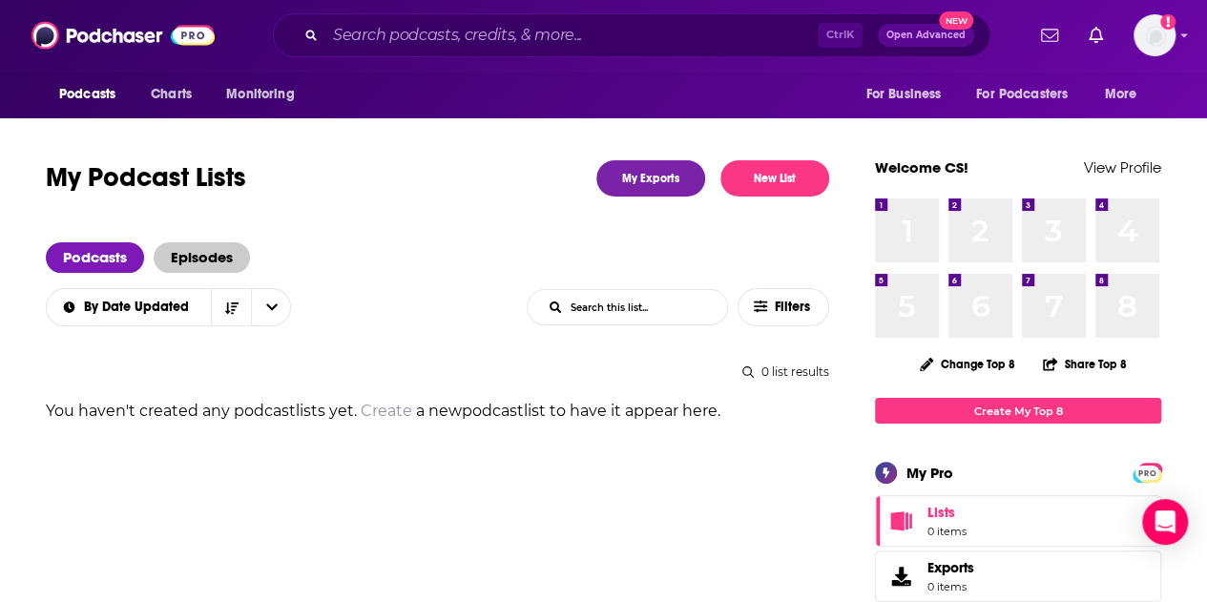
click at [191, 271] on span "Episodes" at bounding box center [202, 257] width 96 height 31
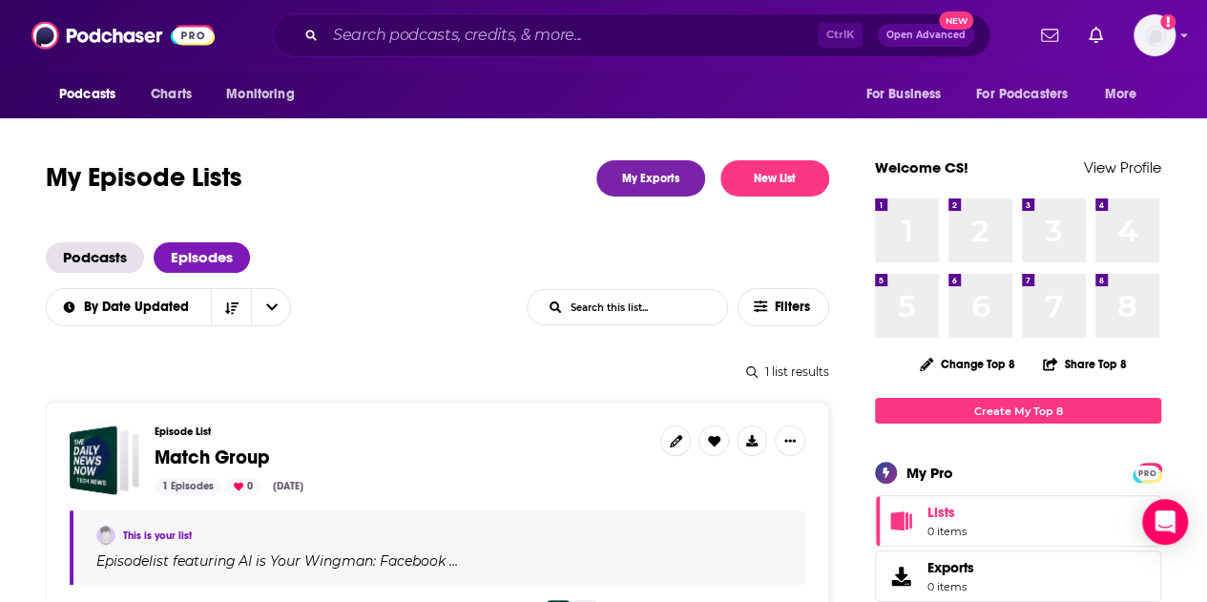
scroll to position [167, 0]
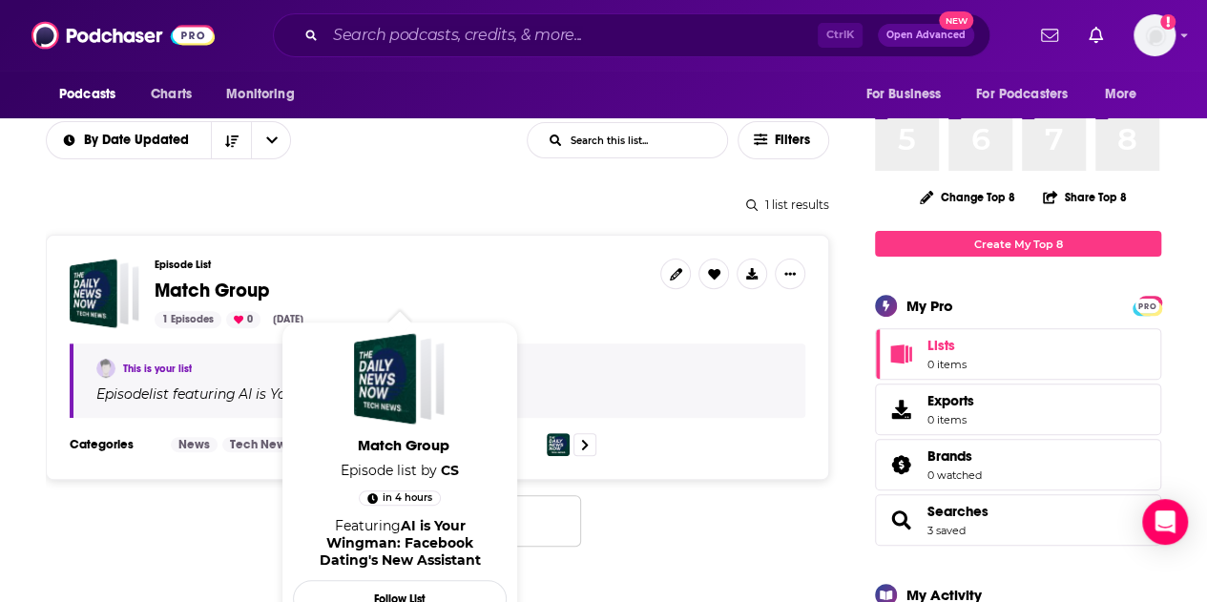
click at [193, 296] on span "Match Group" at bounding box center [212, 291] width 115 height 24
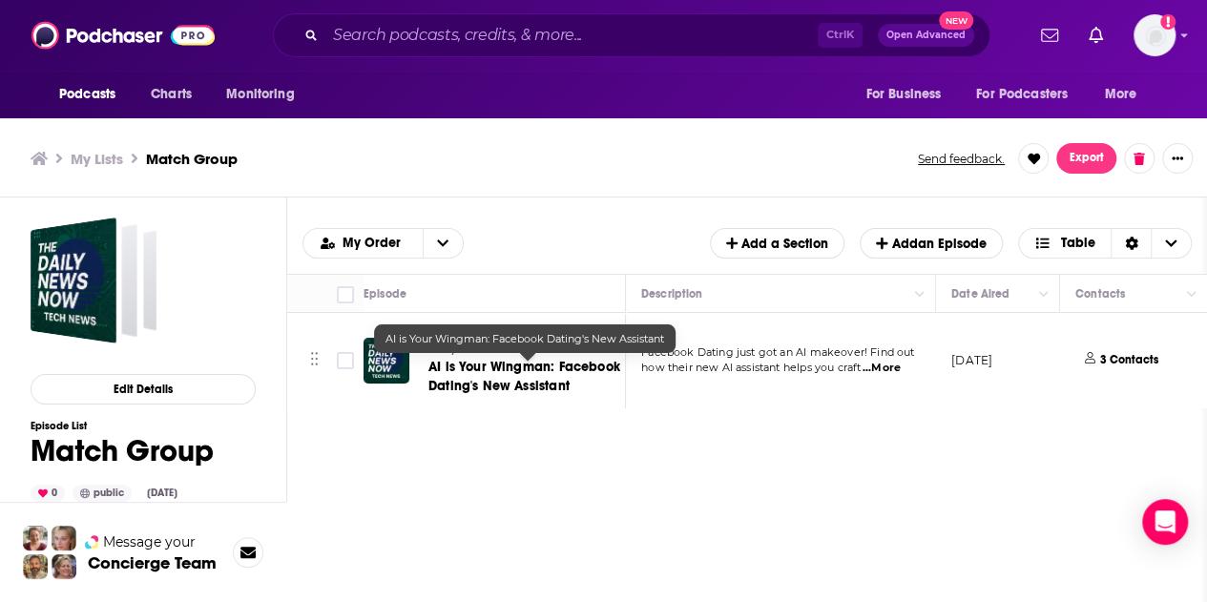
click at [480, 373] on span "AI is Your Wingman: Facebook Dating's New Assistant" at bounding box center [524, 376] width 192 height 35
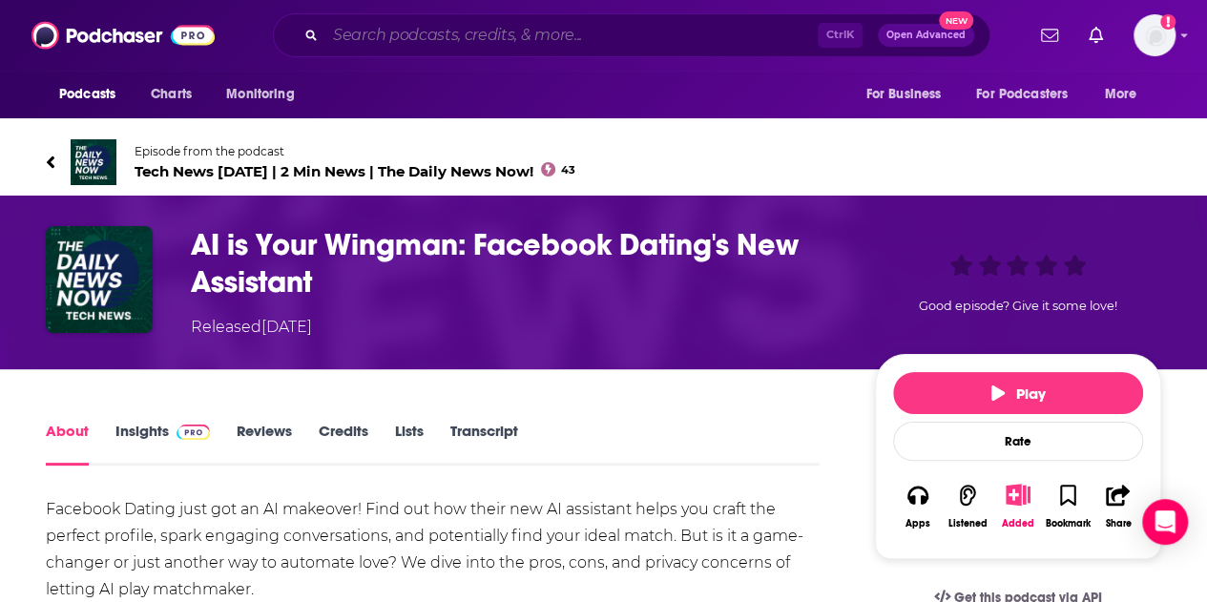
click at [427, 29] on input "Search podcasts, credits, & more..." at bounding box center [571, 35] width 492 height 31
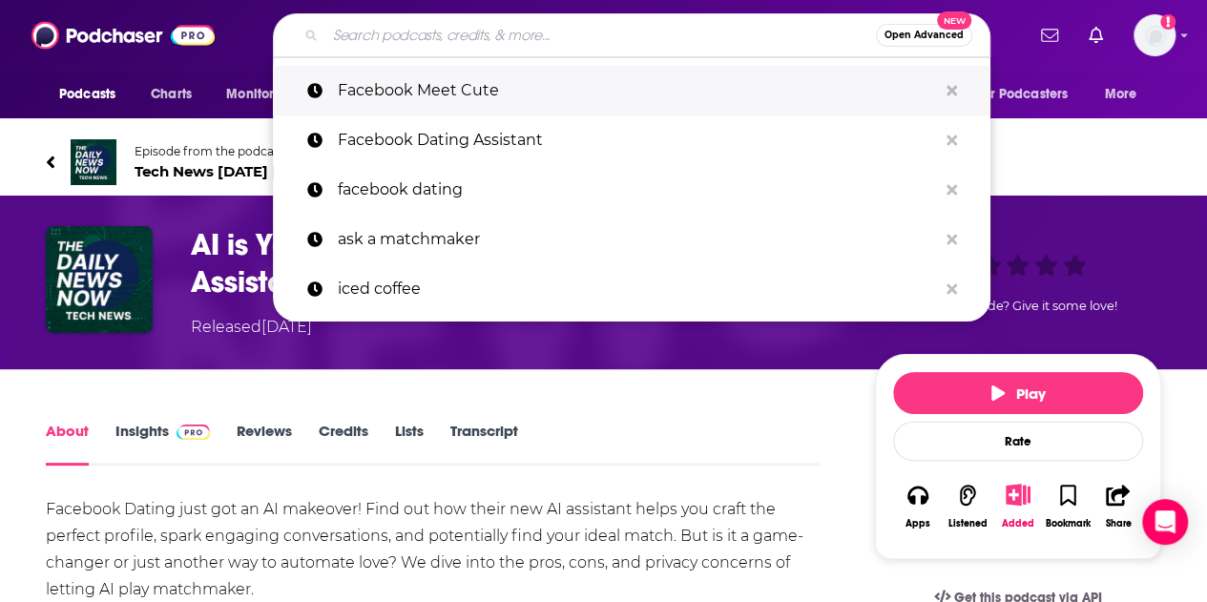
click at [443, 79] on p "Facebook Meet Cute" at bounding box center [637, 91] width 599 height 50
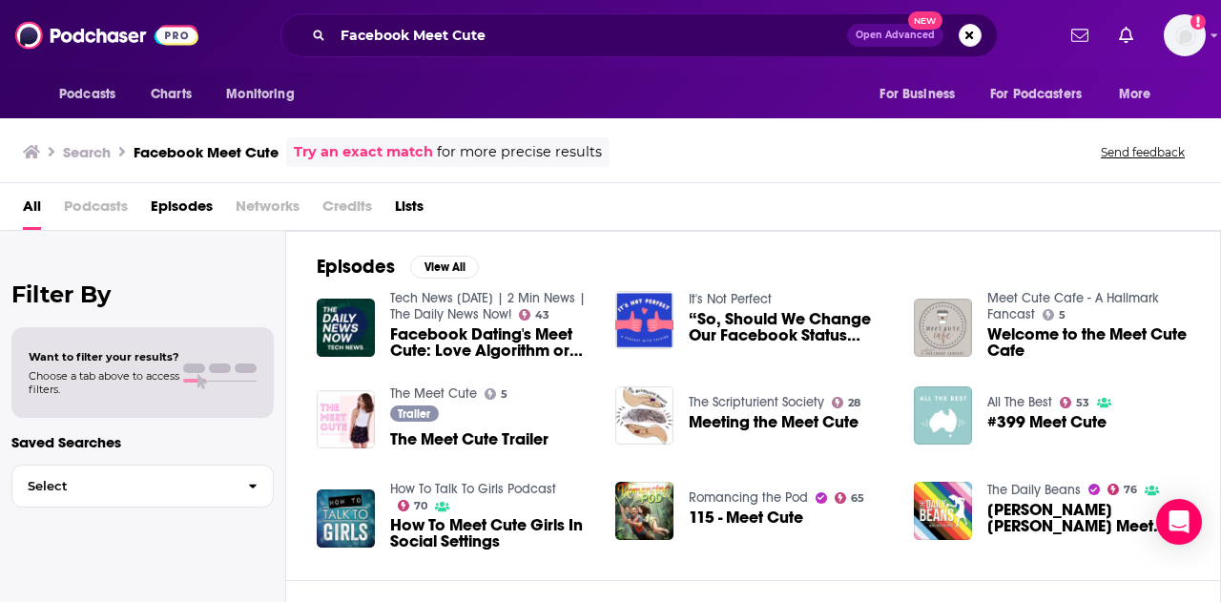
click at [473, 339] on span "Facebook Dating's Meet Cute: Love Algorithm or Privacy Risk?" at bounding box center [491, 342] width 202 height 32
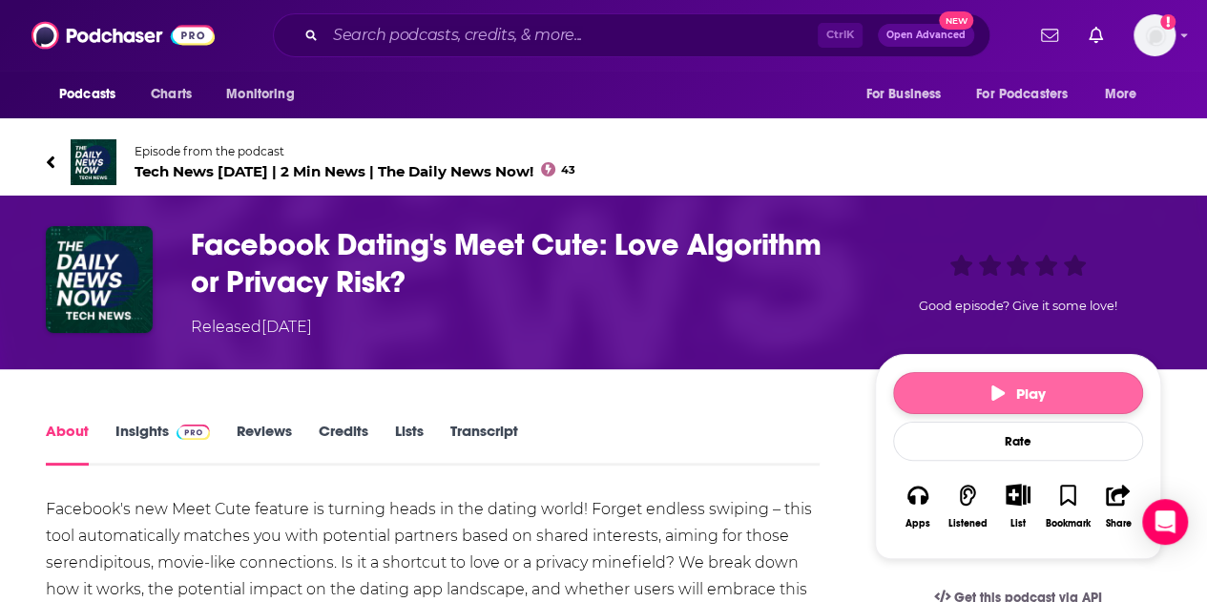
click at [967, 389] on button "Play" at bounding box center [1018, 393] width 250 height 42
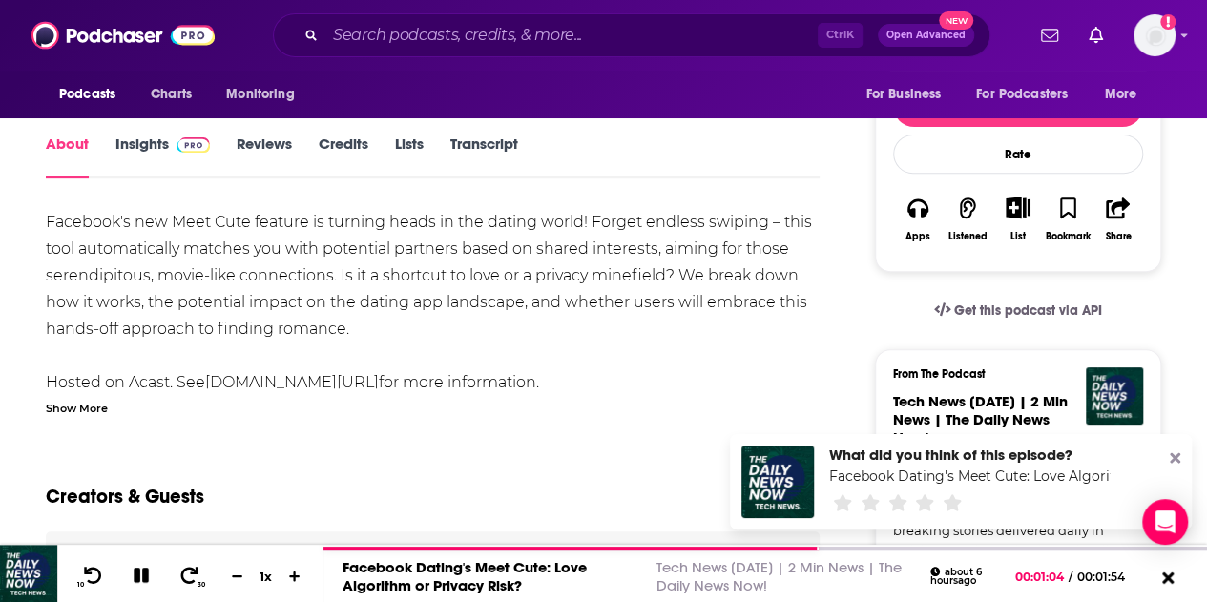
scroll to position [288, 0]
click at [72, 407] on div "Show More" at bounding box center [77, 406] width 62 height 18
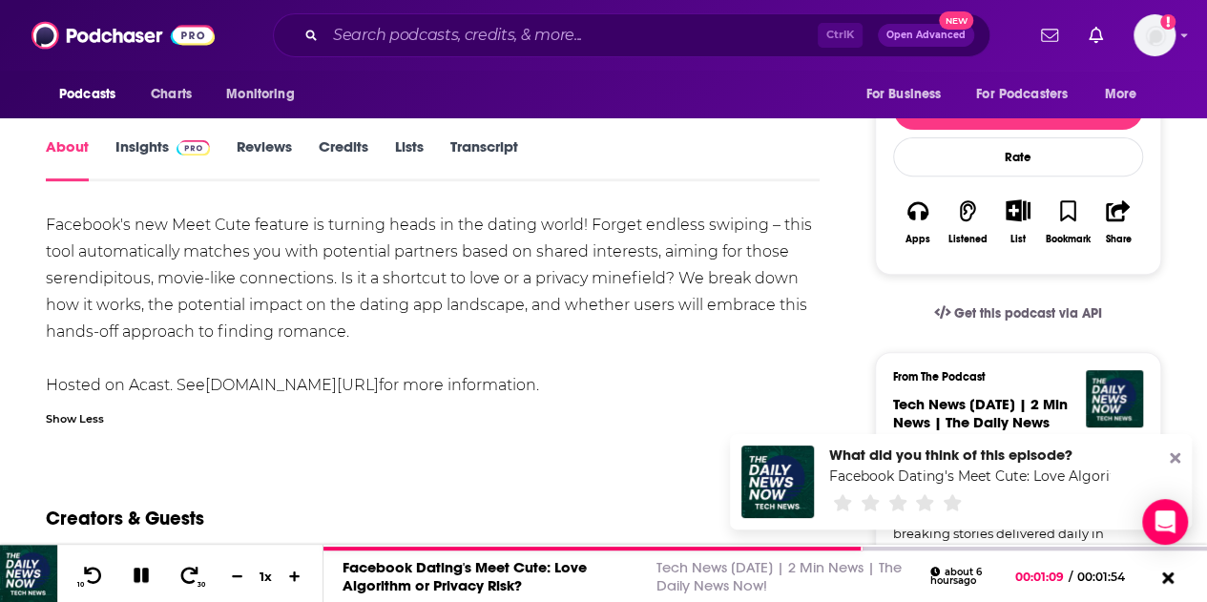
scroll to position [263, 0]
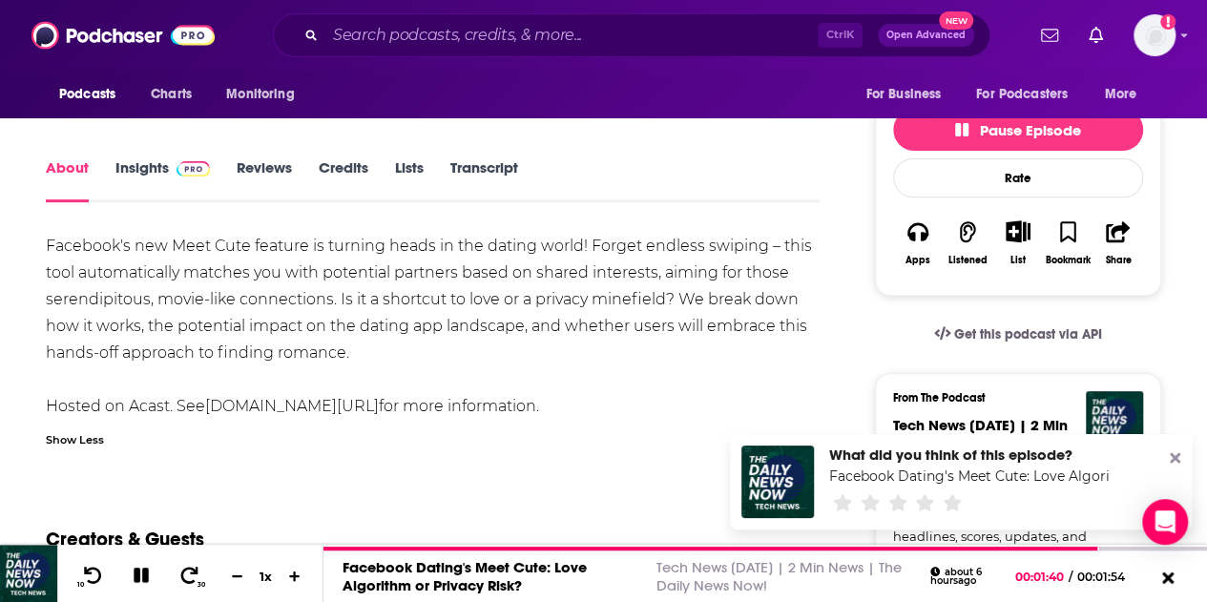
click at [338, 169] on link "Credits" at bounding box center [344, 180] width 50 height 44
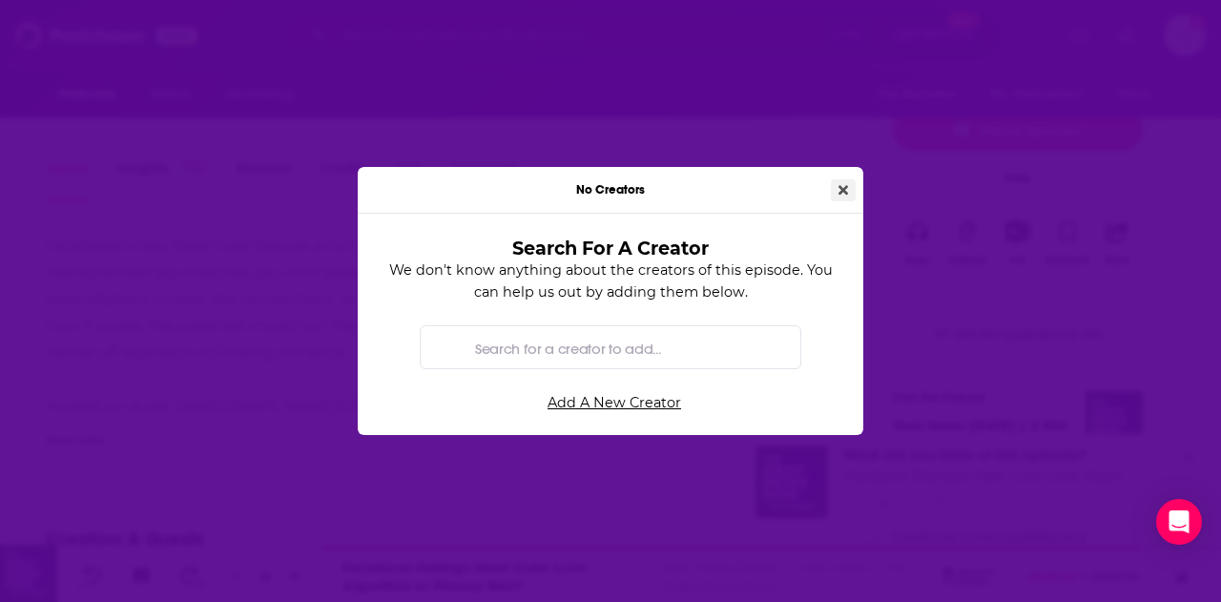
click at [842, 182] on button "Close" at bounding box center [843, 190] width 25 height 22
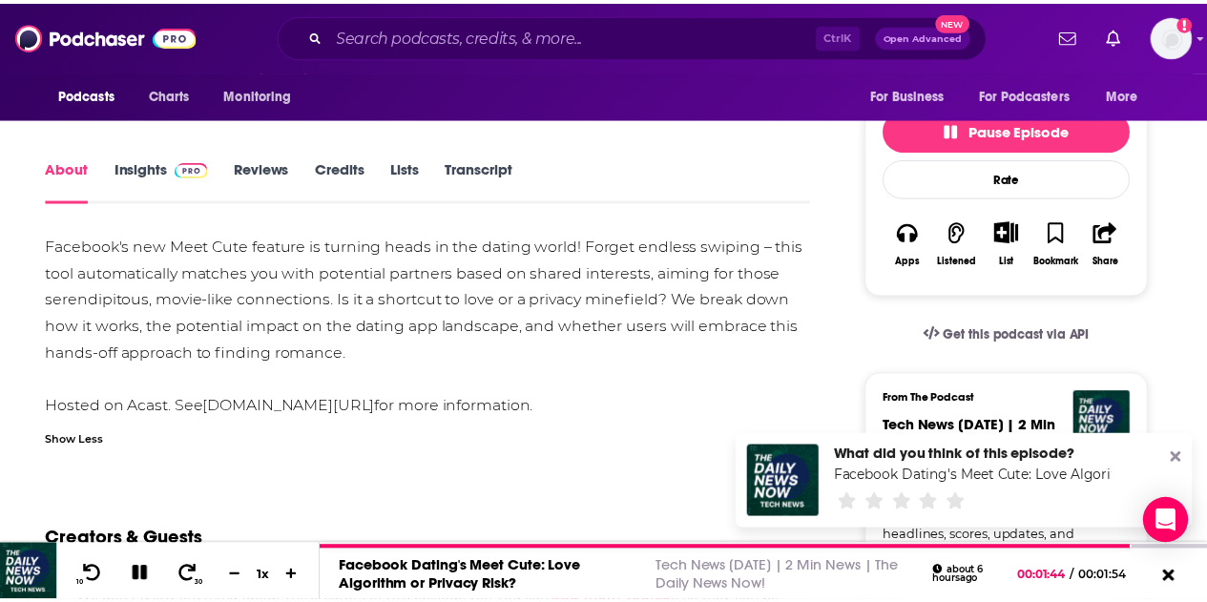
scroll to position [263, 0]
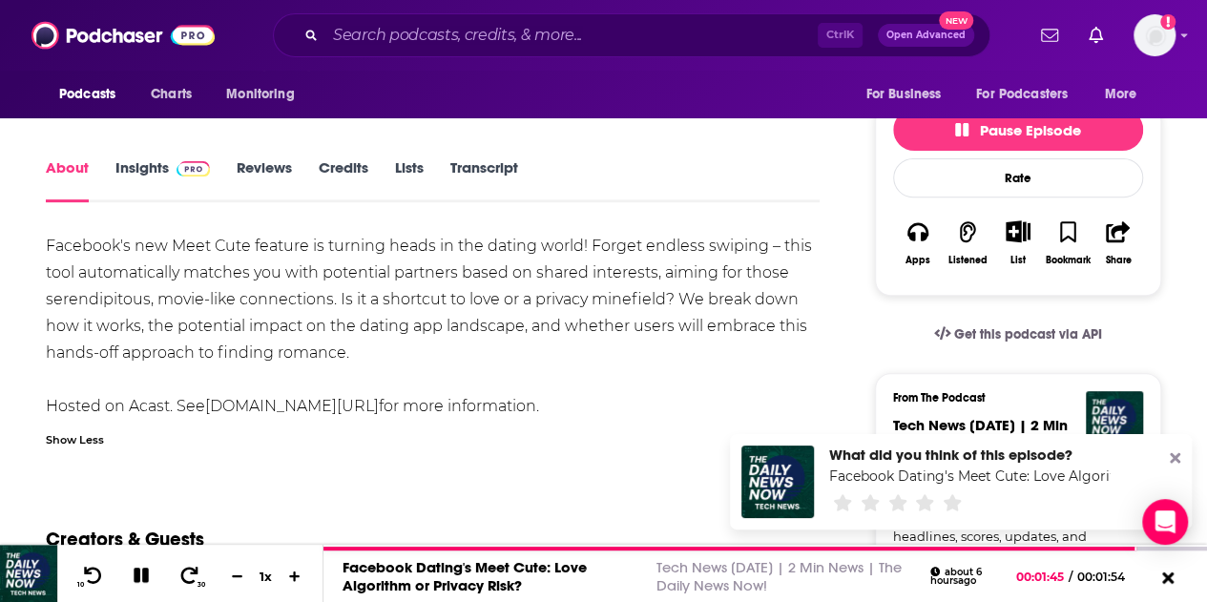
click at [251, 164] on link "Reviews" at bounding box center [264, 180] width 55 height 44
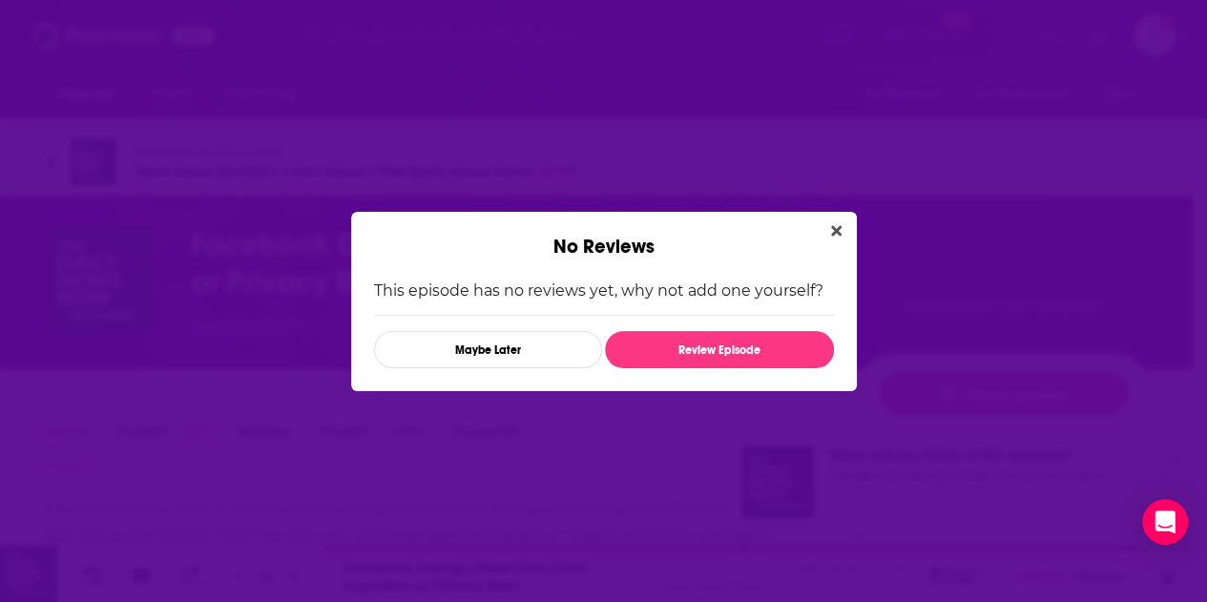
scroll to position [0, 0]
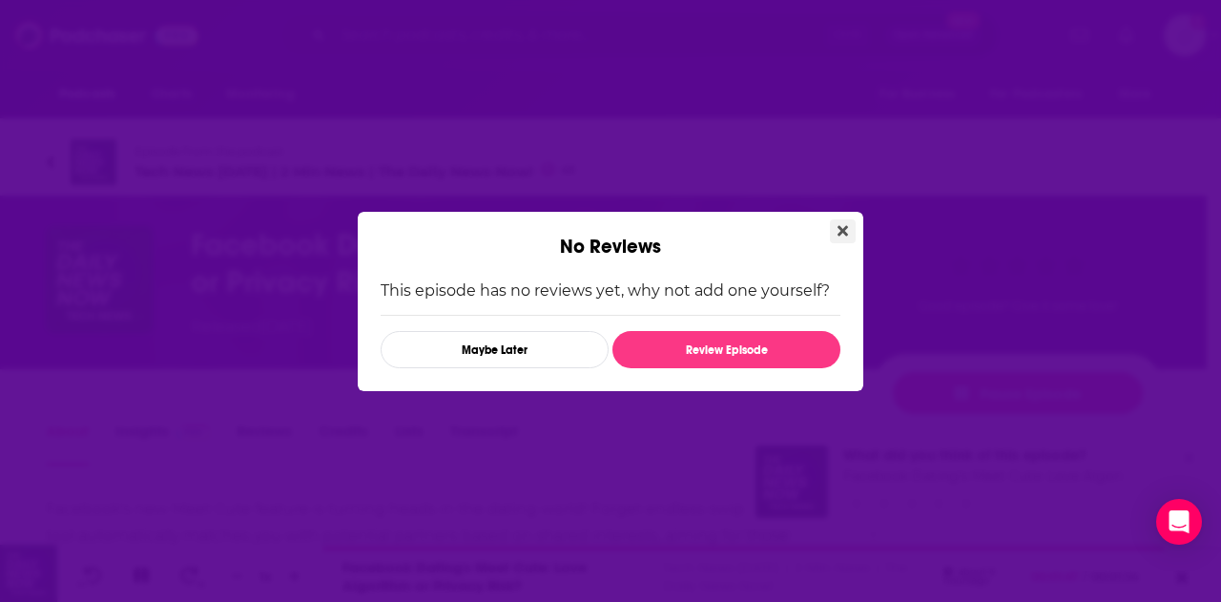
click at [837, 223] on icon "Close" at bounding box center [842, 230] width 10 height 15
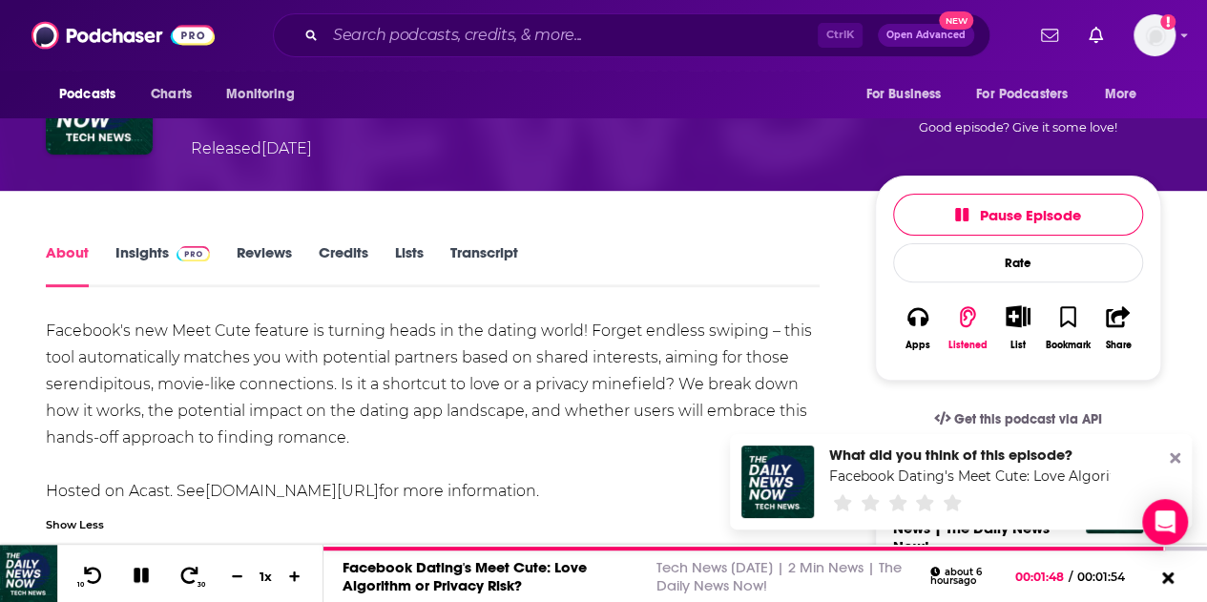
scroll to position [188, 0]
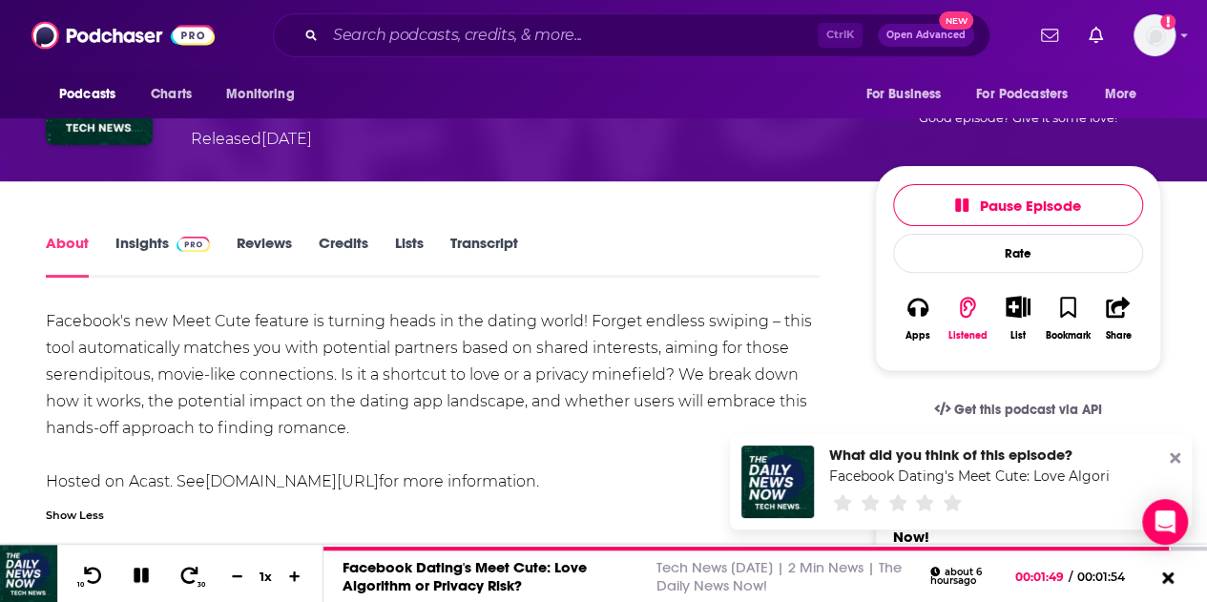
click at [403, 242] on link "Lists" at bounding box center [409, 256] width 29 height 44
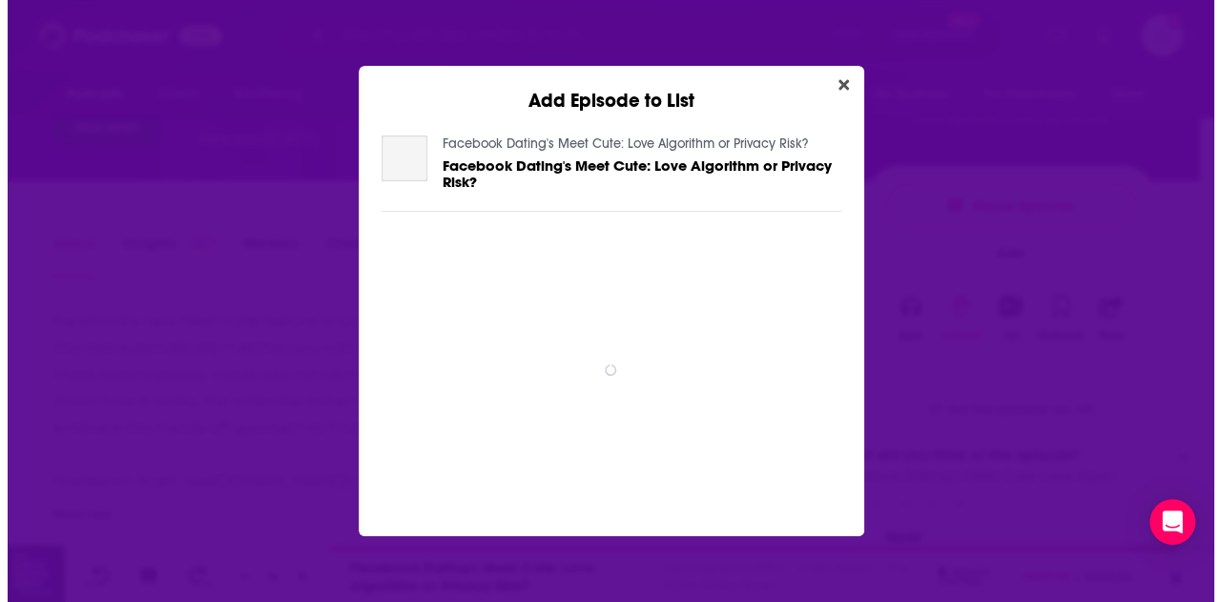
scroll to position [0, 0]
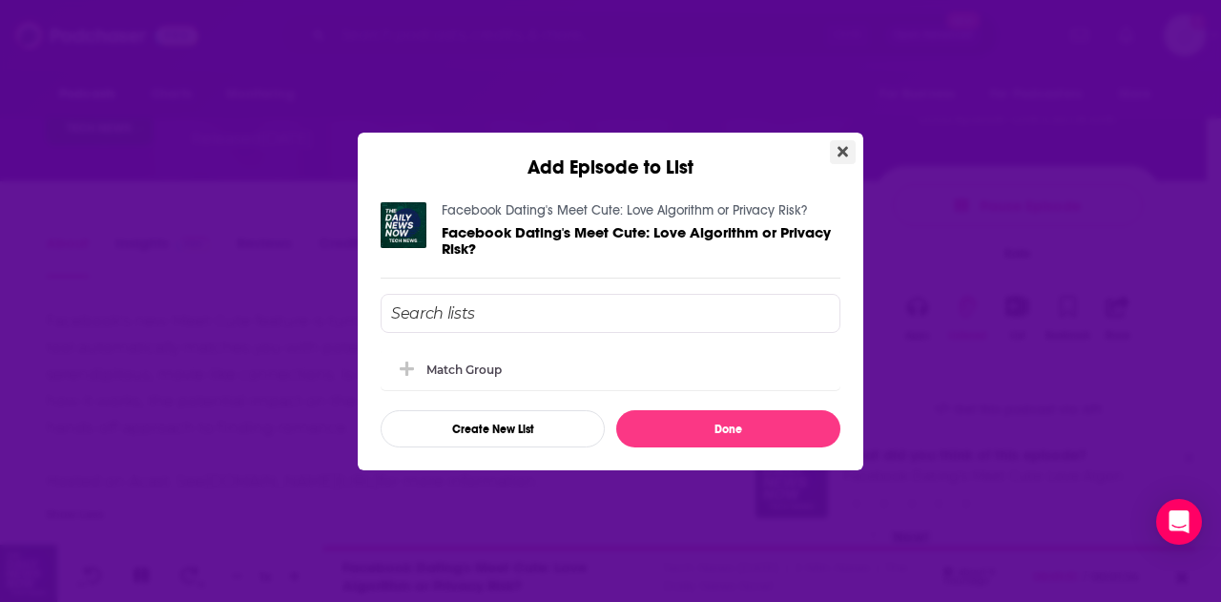
click at [846, 150] on icon "Close" at bounding box center [842, 151] width 10 height 10
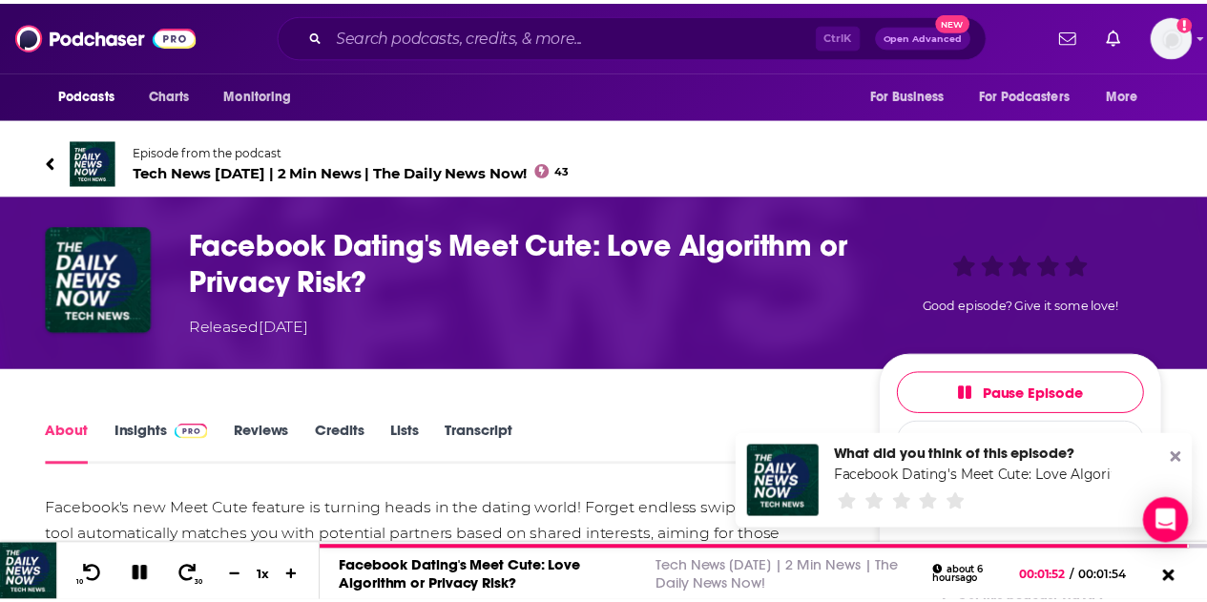
scroll to position [188, 0]
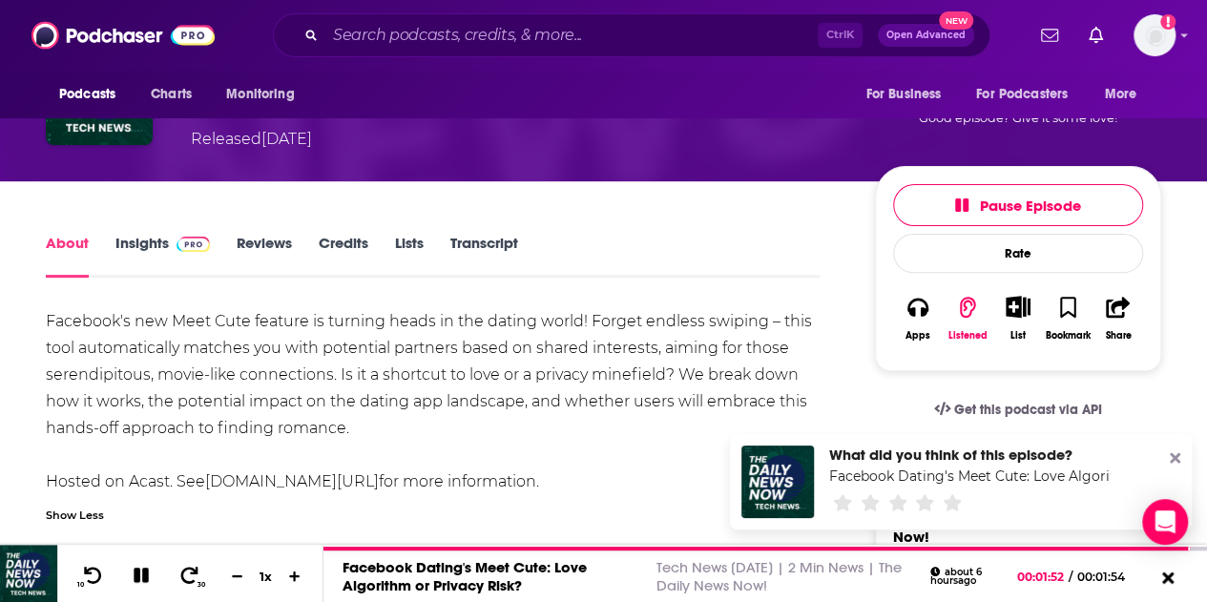
click at [135, 240] on link "Insights" at bounding box center [162, 256] width 94 height 44
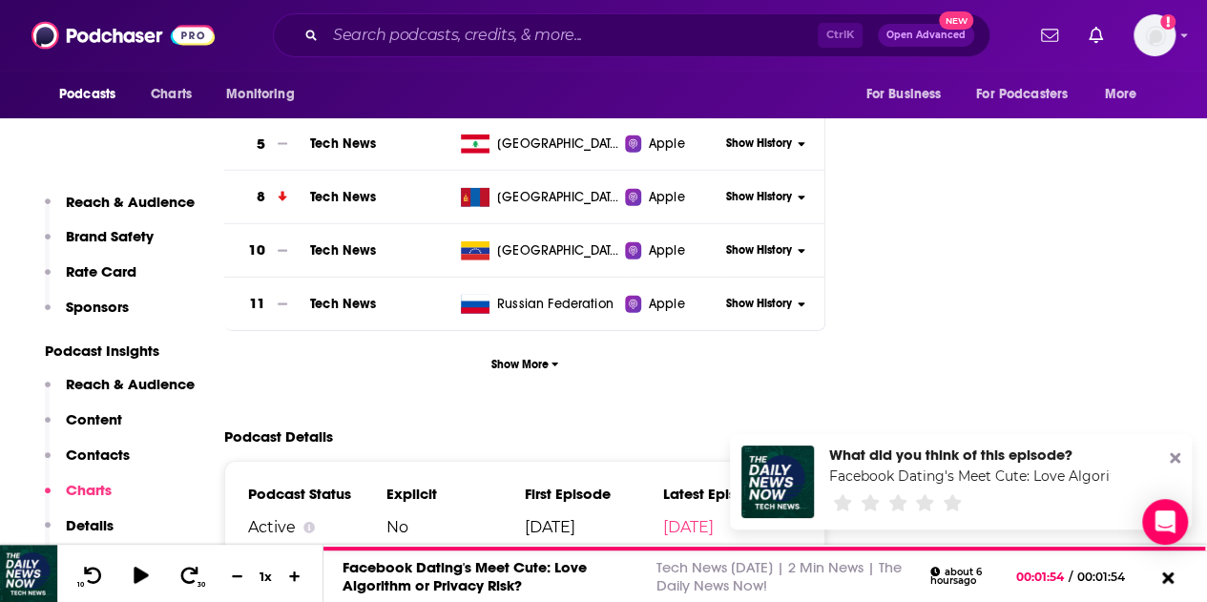
scroll to position [2846, 0]
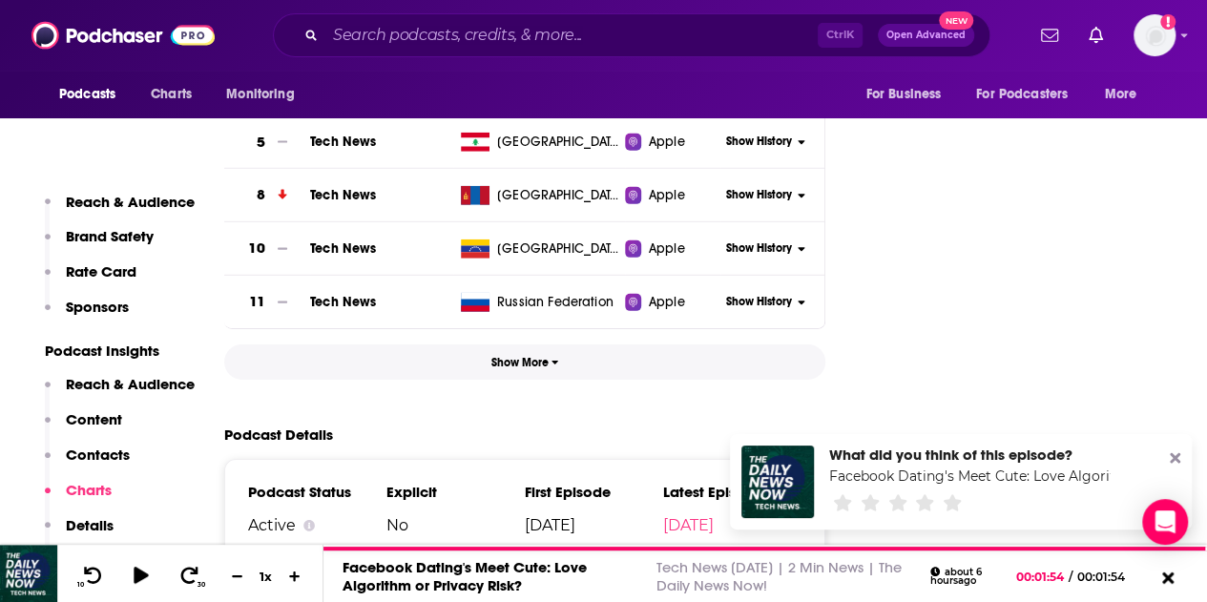
click at [526, 364] on span "Show More" at bounding box center [525, 362] width 68 height 13
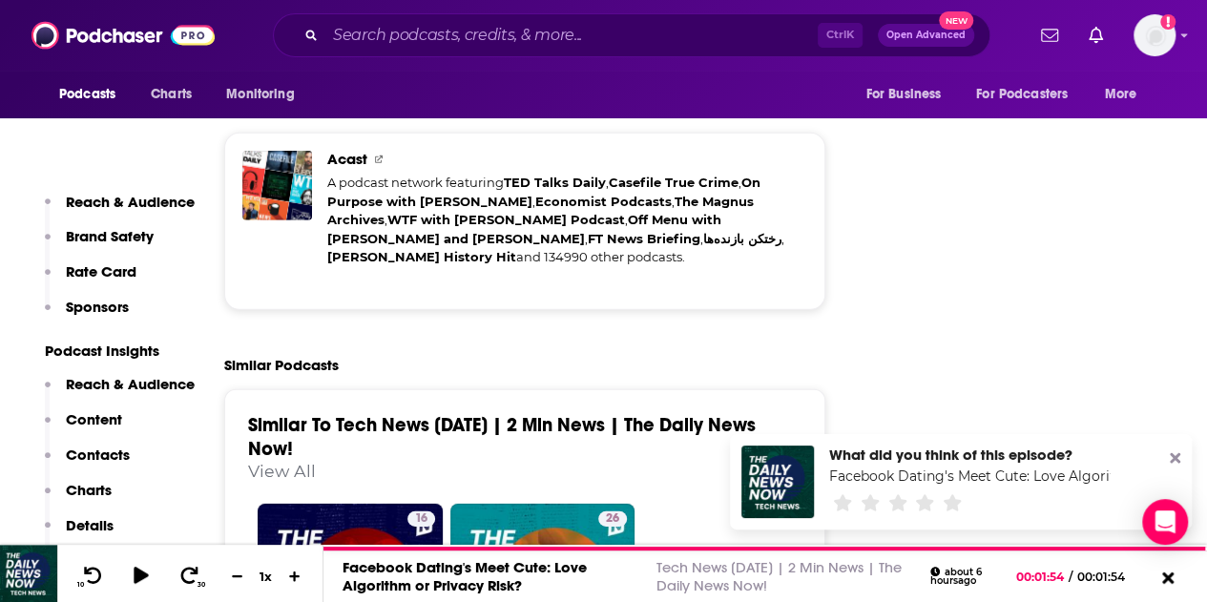
scroll to position [6226, 0]
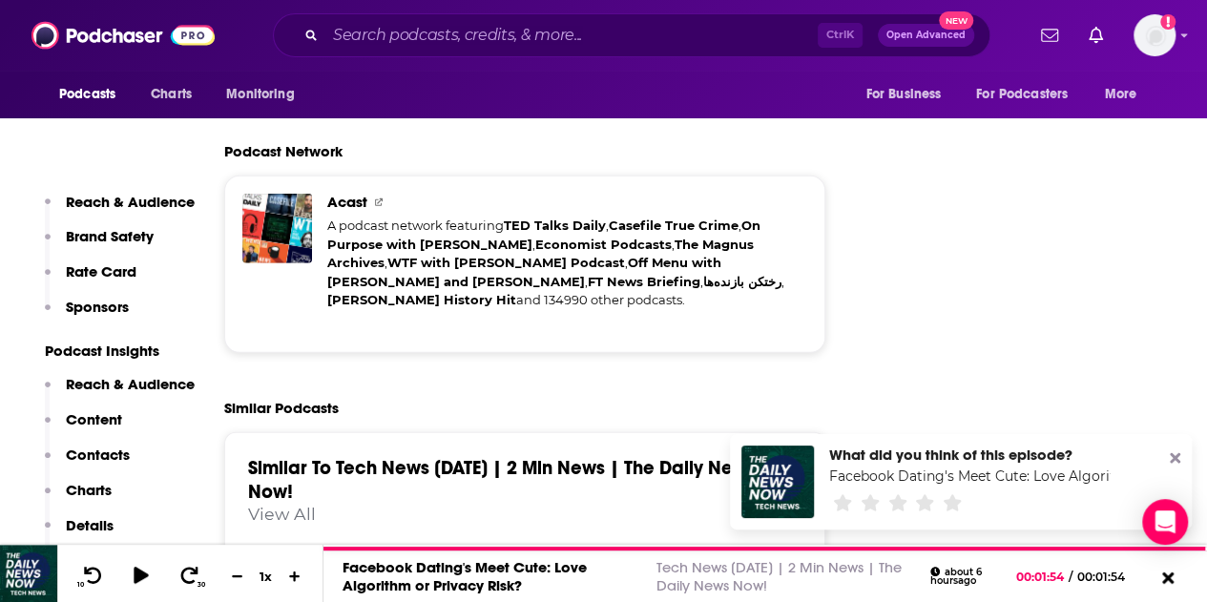
click at [349, 193] on span "Acast" at bounding box center [354, 202] width 55 height 18
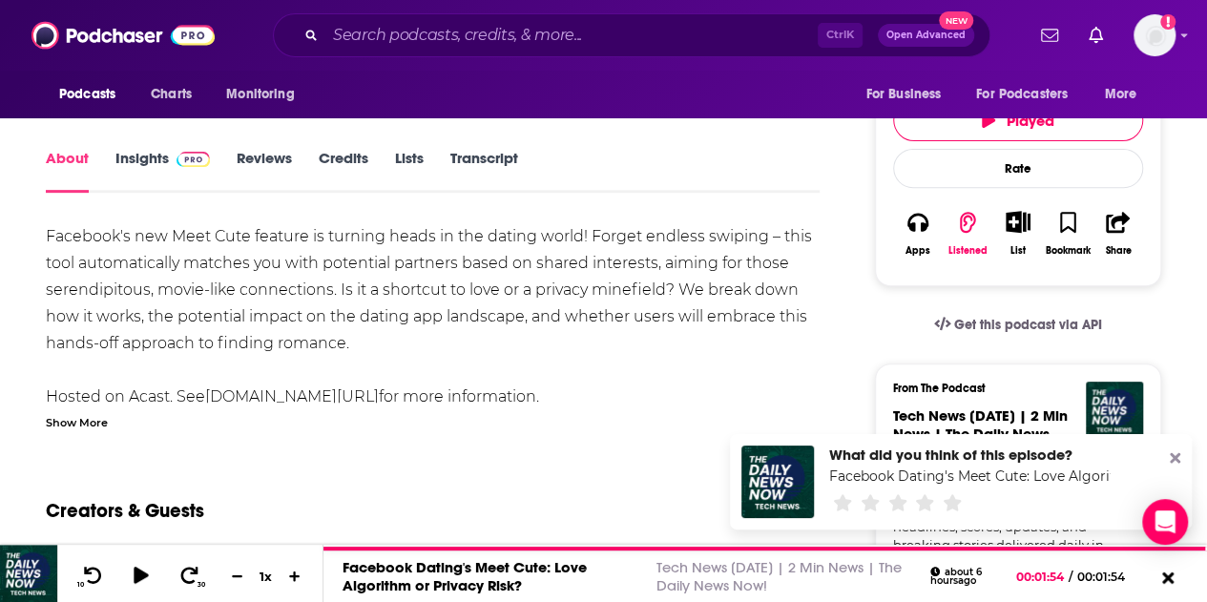
scroll to position [235, 0]
